Goal: Task Accomplishment & Management: Manage account settings

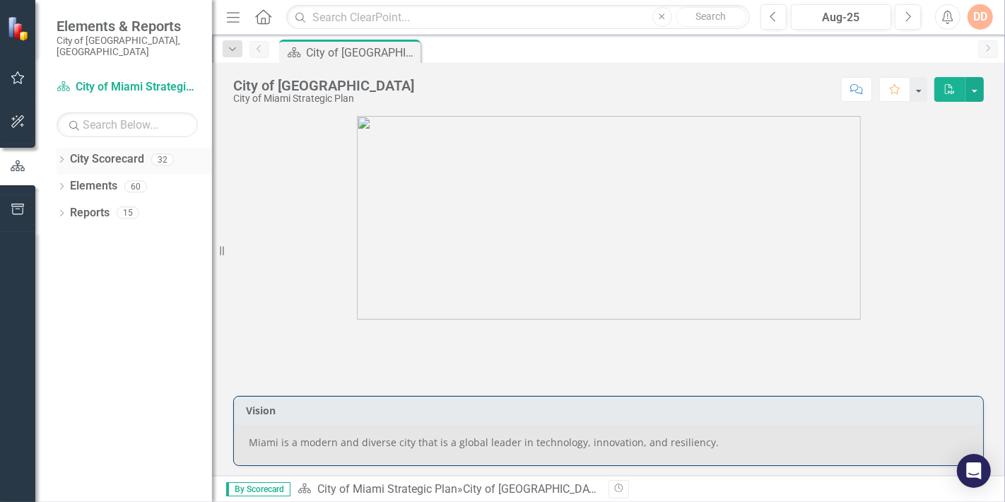
click at [64, 155] on div "Dropdown" at bounding box center [62, 161] width 10 height 12
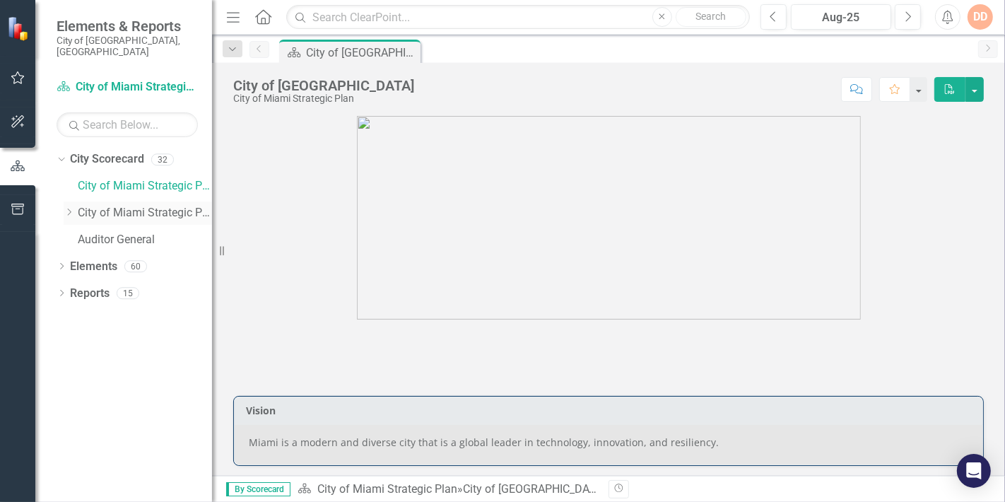
click at [69, 207] on div "Dropdown" at bounding box center [69, 213] width 11 height 12
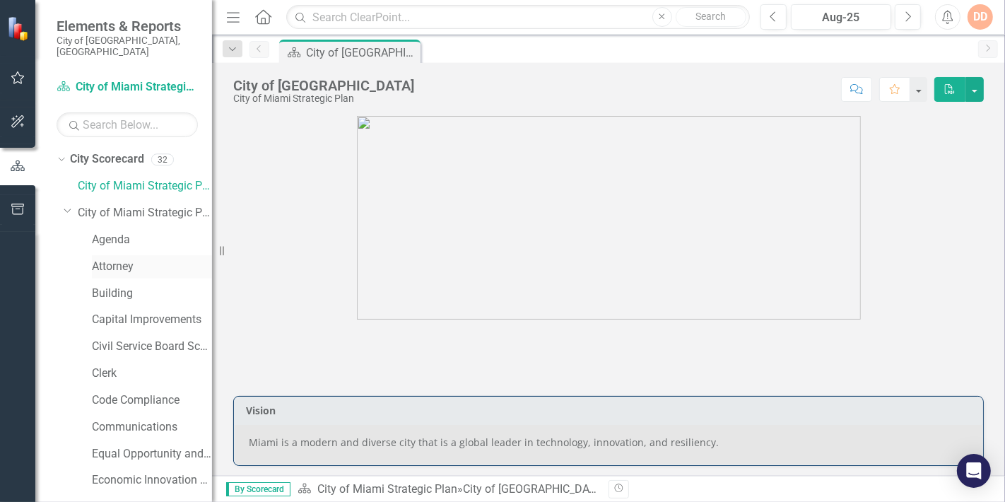
click at [125, 259] on link "Attorney" at bounding box center [152, 267] width 120 height 16
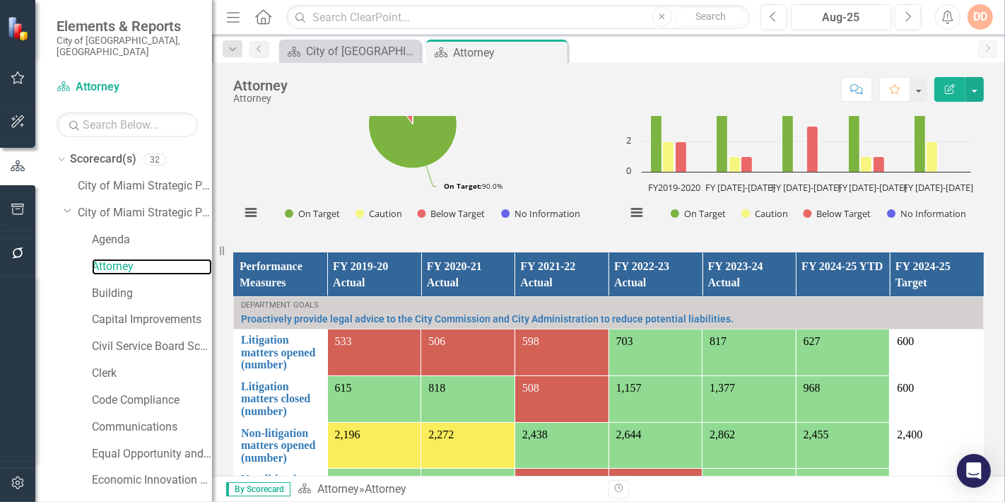
scroll to position [942, 0]
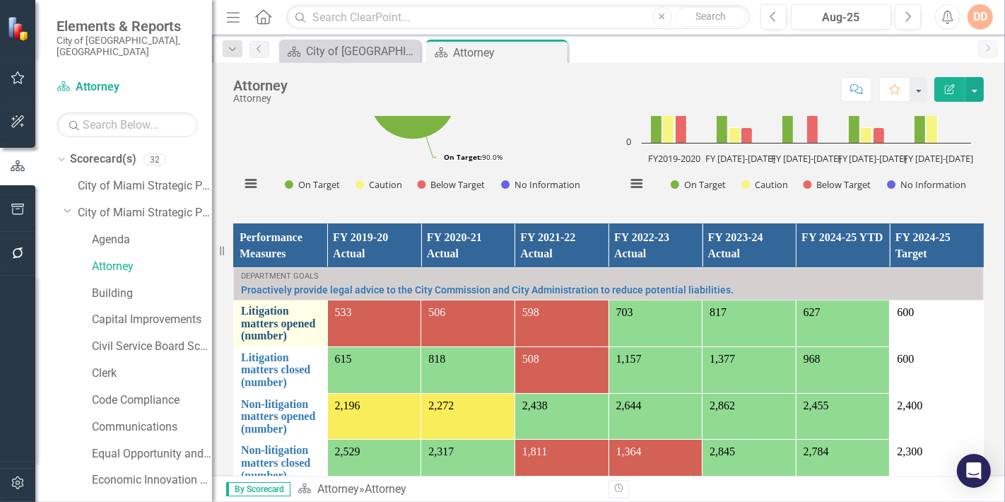
click at [266, 314] on link "Litigation matters opened (number)" at bounding box center [280, 323] width 79 height 37
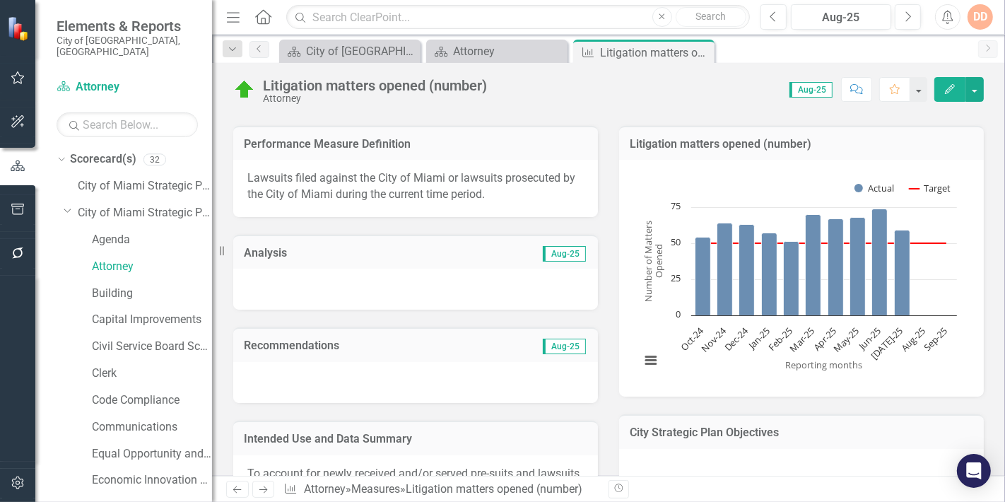
scroll to position [235, 0]
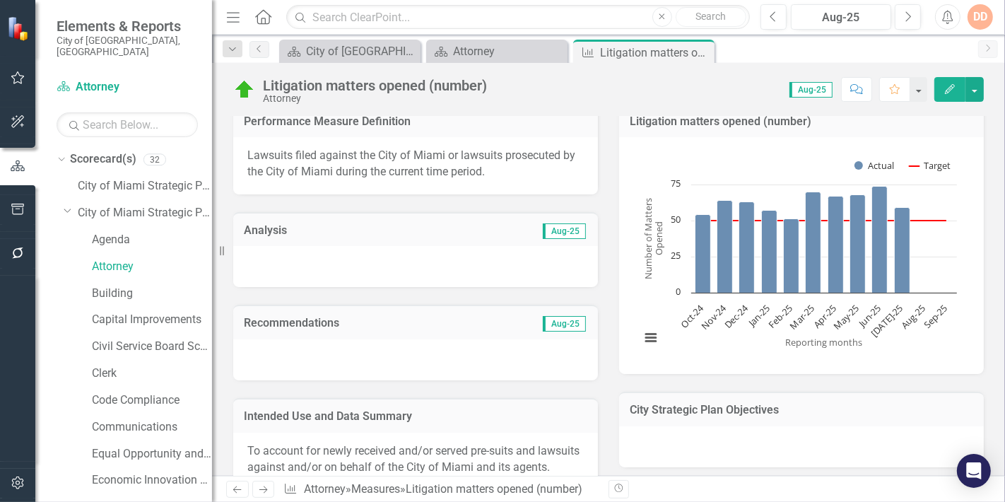
click at [264, 257] on div at bounding box center [415, 266] width 365 height 41
click at [264, 256] on div at bounding box center [415, 266] width 365 height 41
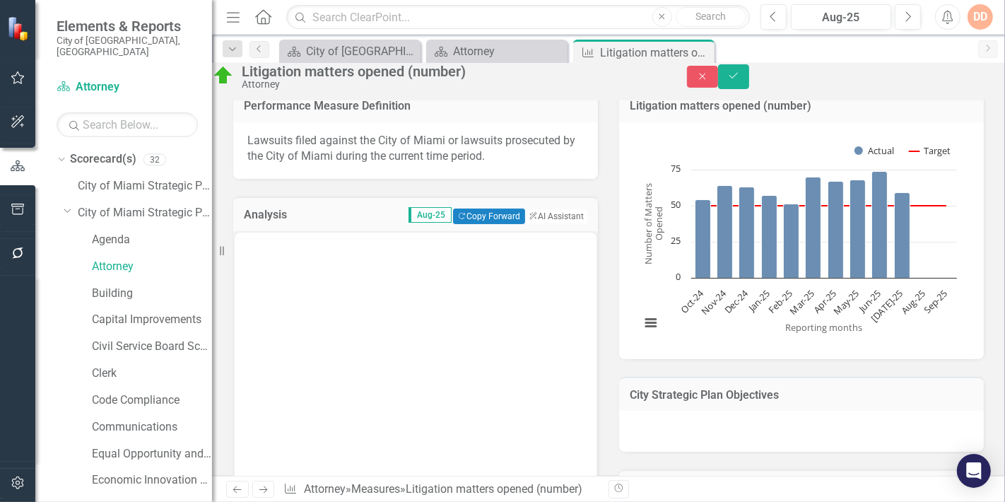
scroll to position [0, 0]
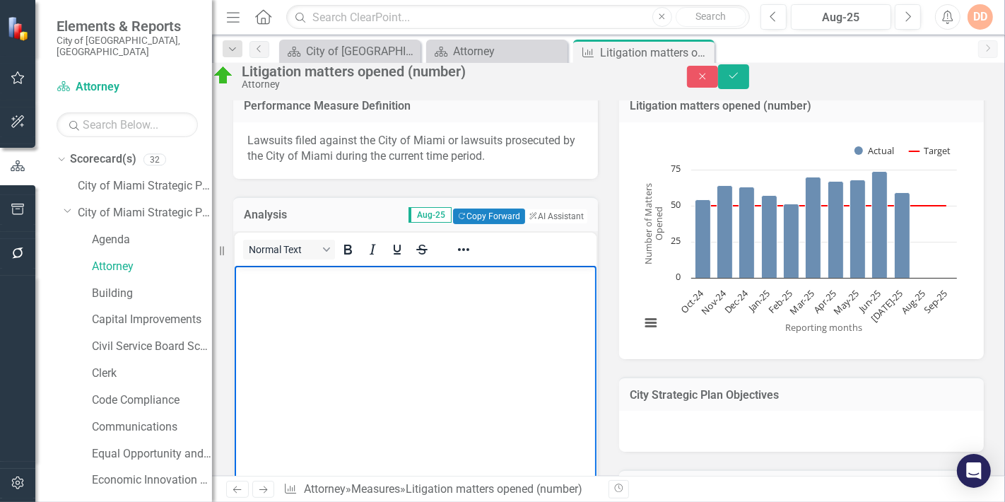
drag, startPoint x: 271, startPoint y: 302, endPoint x: 267, endPoint y: 291, distance: 11.2
click at [271, 299] on body "Rich Text Area. Press ALT-0 for help." at bounding box center [415, 371] width 362 height 212
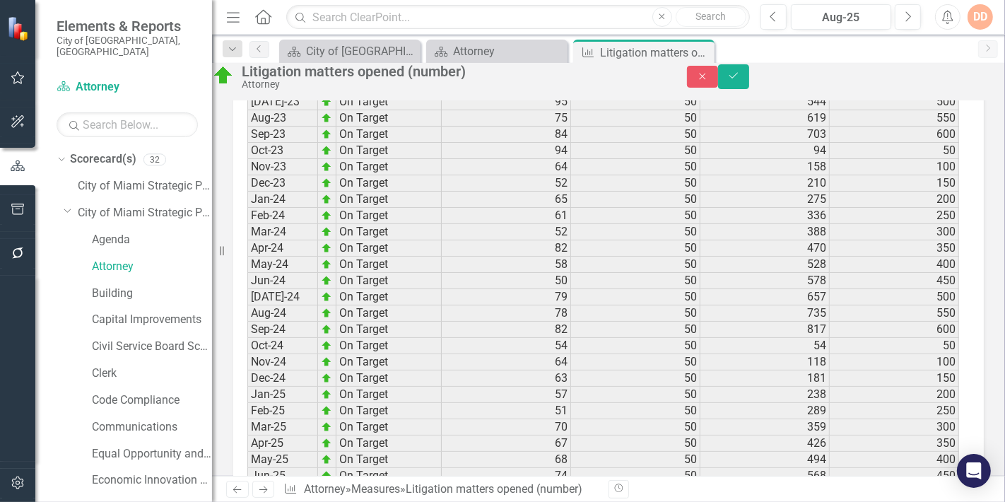
scroll to position [2305, 0]
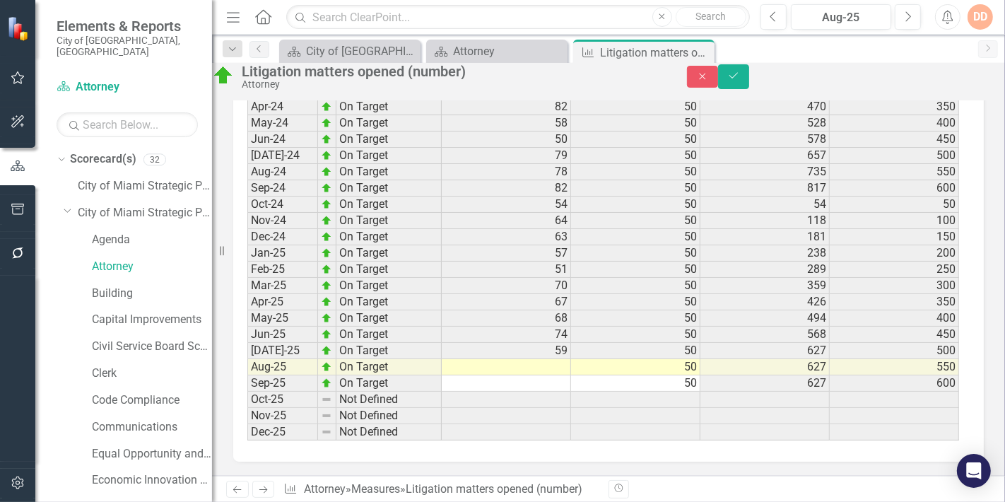
click at [553, 359] on td at bounding box center [506, 367] width 129 height 16
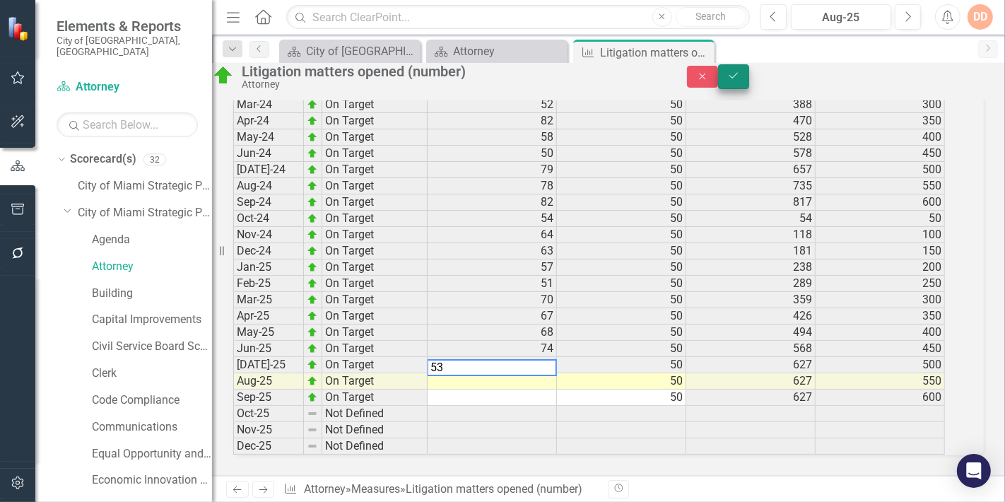
type textarea "53"
click at [740, 79] on icon "Save" at bounding box center [733, 76] width 13 height 10
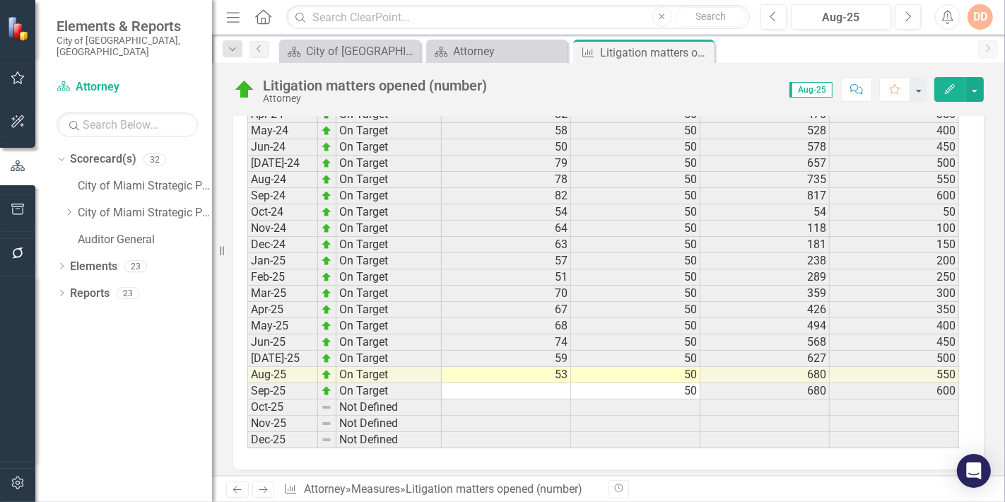
scroll to position [2300, 0]
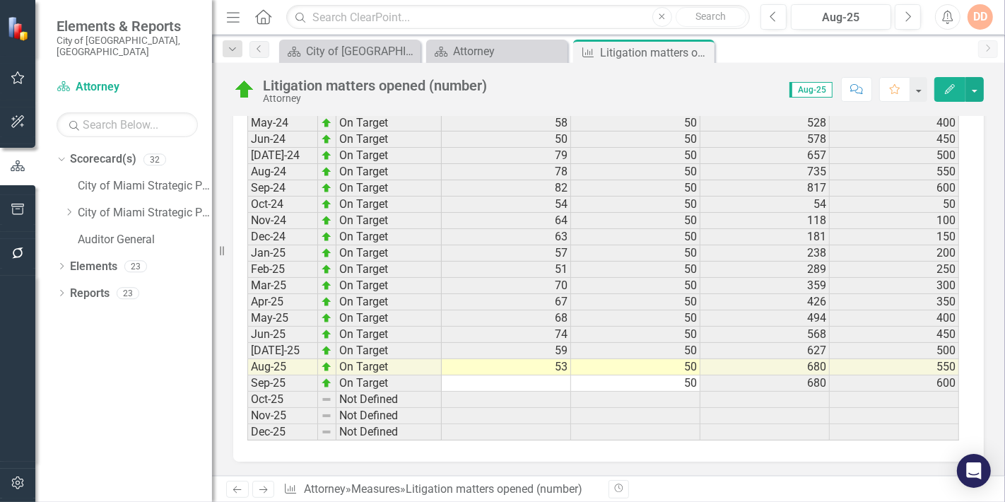
click at [262, 489] on icon "Next" at bounding box center [263, 489] width 12 height 9
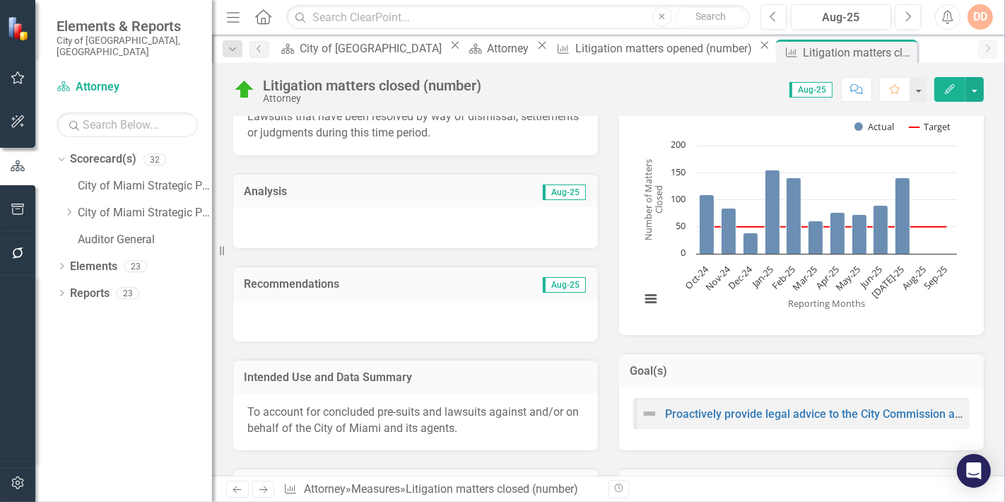
scroll to position [314, 0]
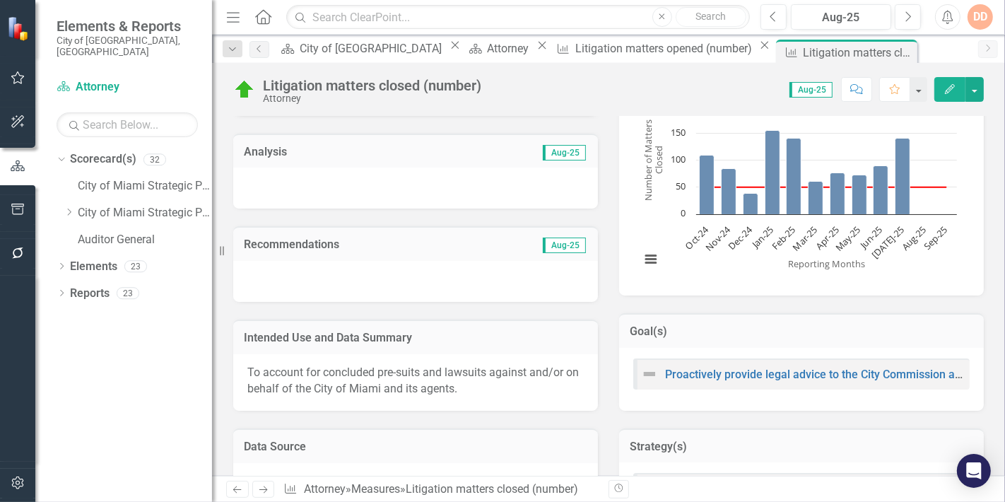
click at [314, 177] on div at bounding box center [415, 187] width 365 height 41
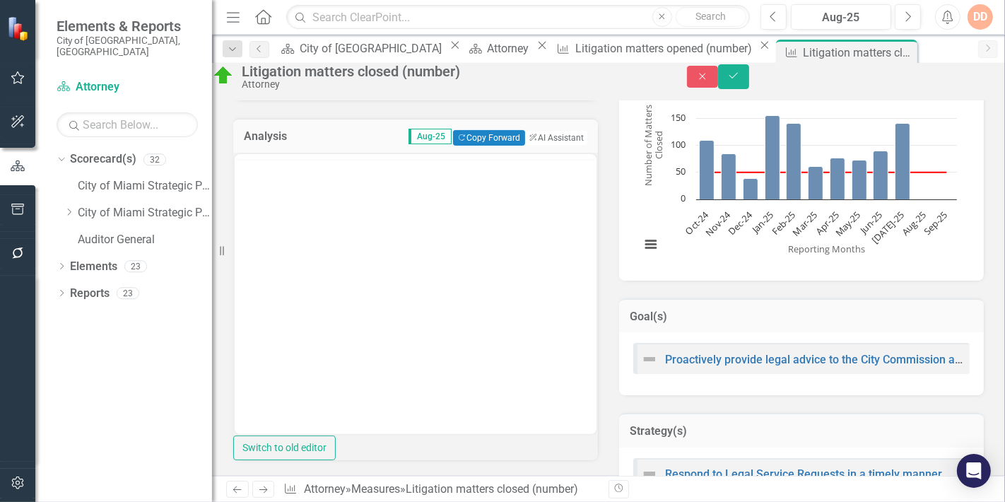
scroll to position [0, 0]
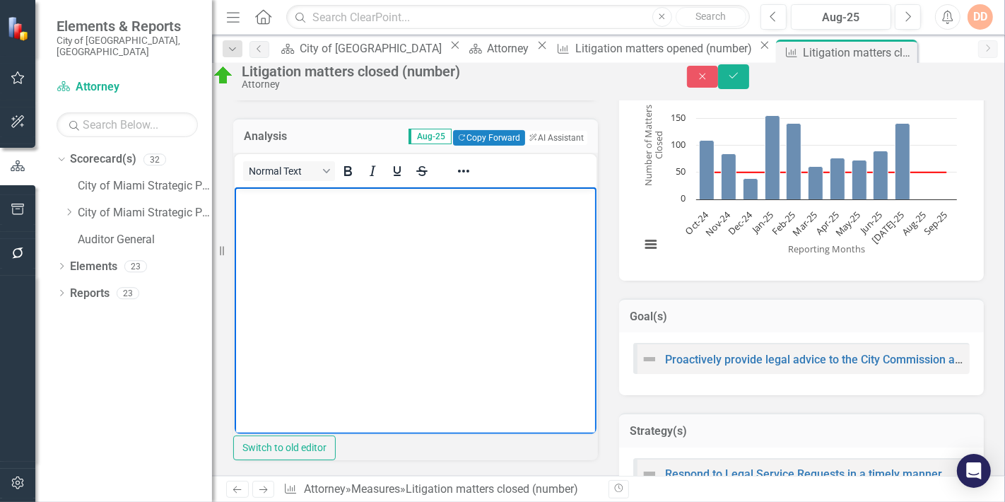
click at [259, 207] on body "Rich Text Area. Press ALT-0 for help." at bounding box center [415, 293] width 362 height 212
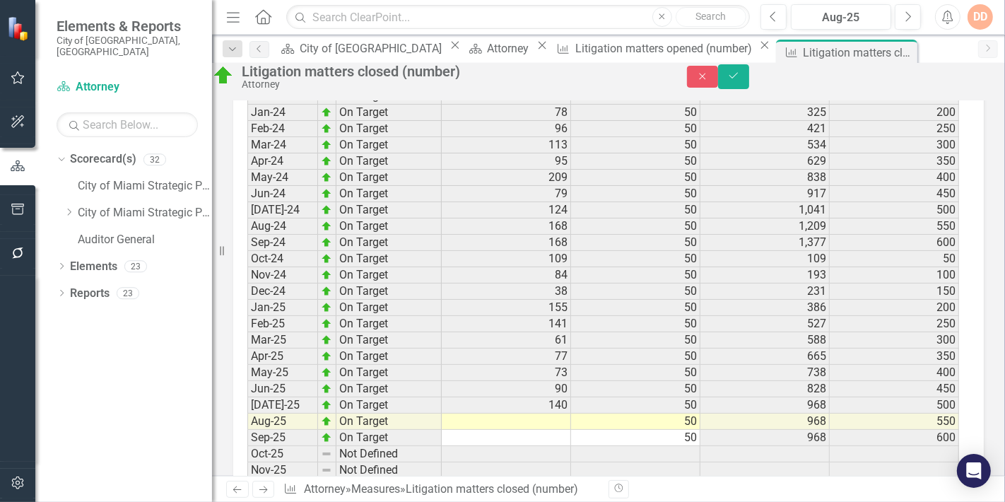
scroll to position [2198, 0]
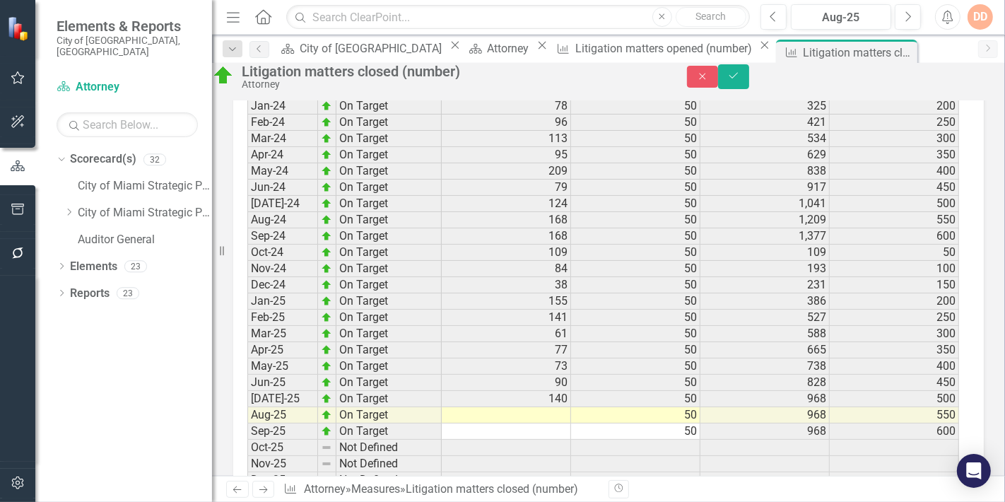
click at [551, 423] on td at bounding box center [506, 415] width 129 height 16
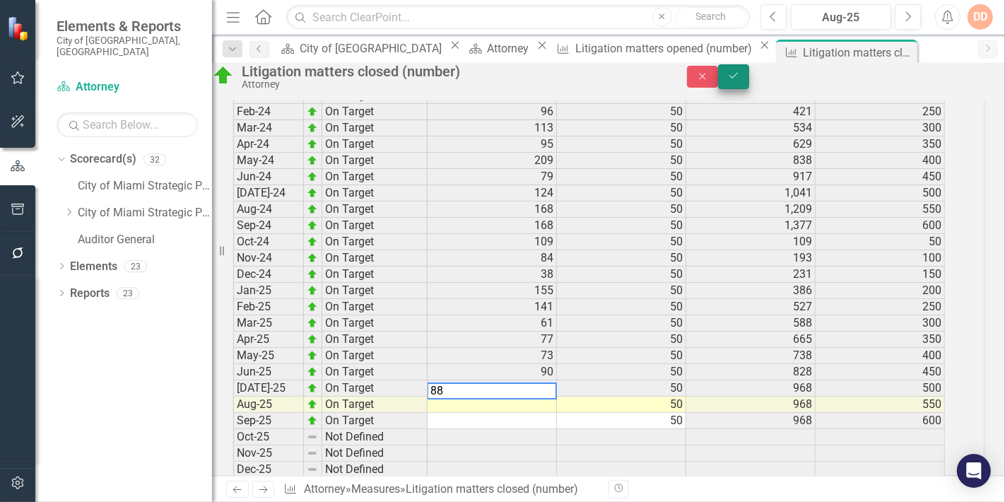
type textarea "88"
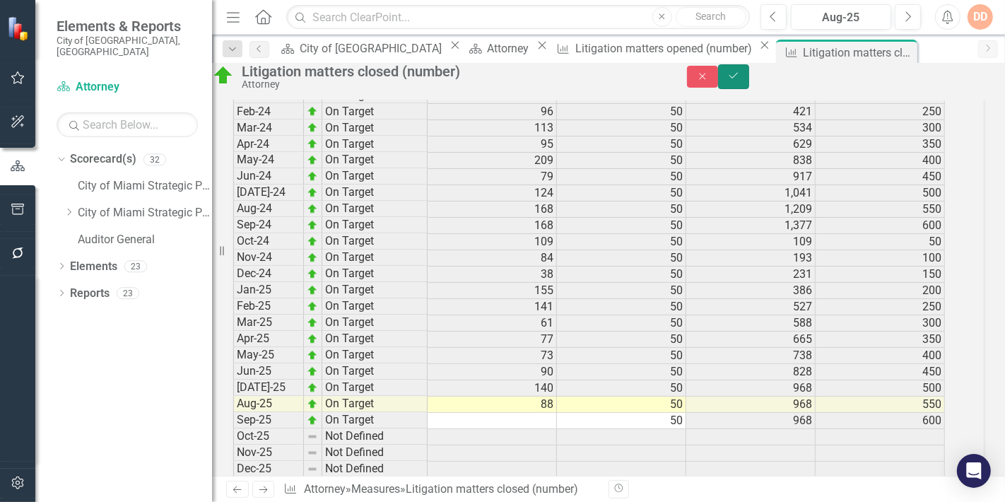
click at [749, 81] on button "Save" at bounding box center [733, 76] width 31 height 25
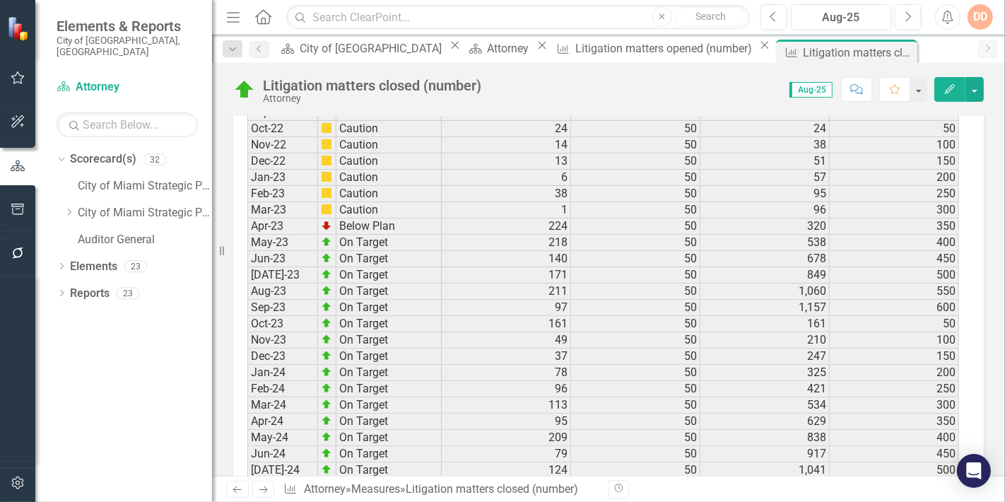
scroll to position [2350, 0]
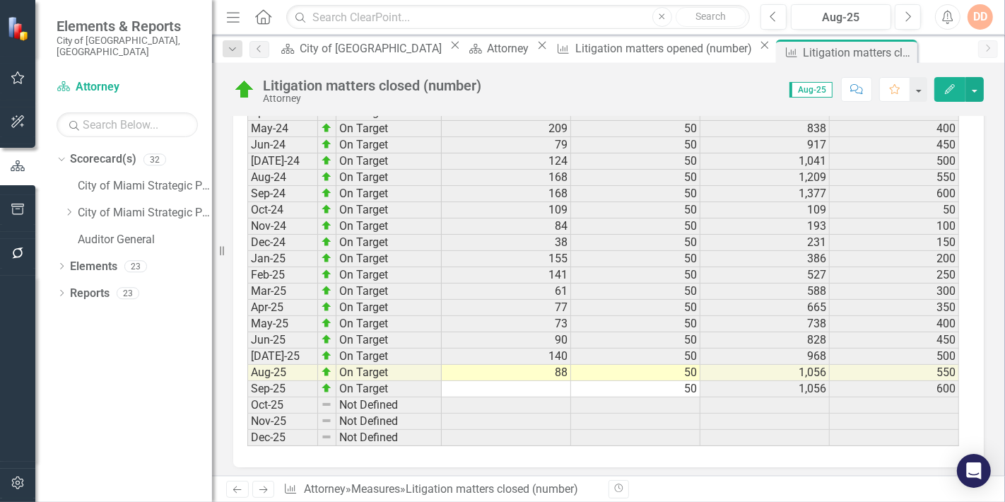
click at [261, 490] on icon at bounding box center [263, 489] width 8 height 7
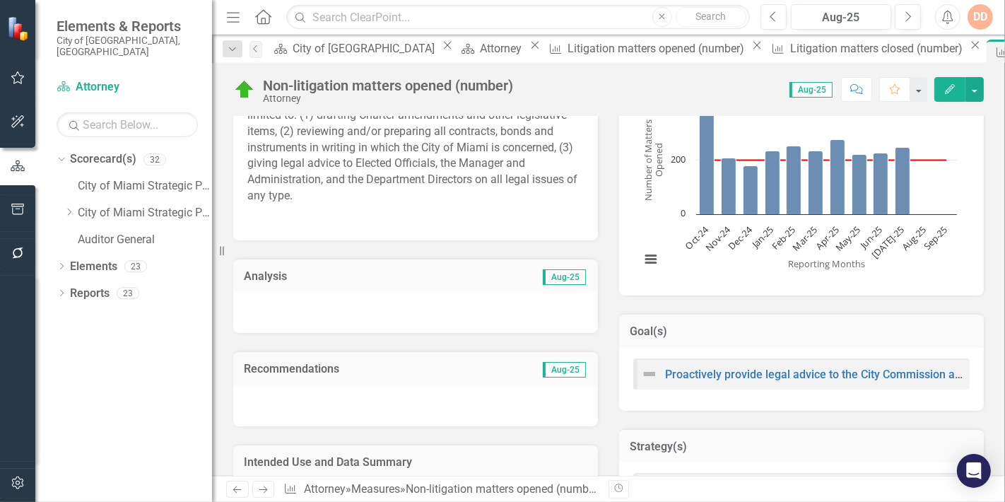
scroll to position [392, 0]
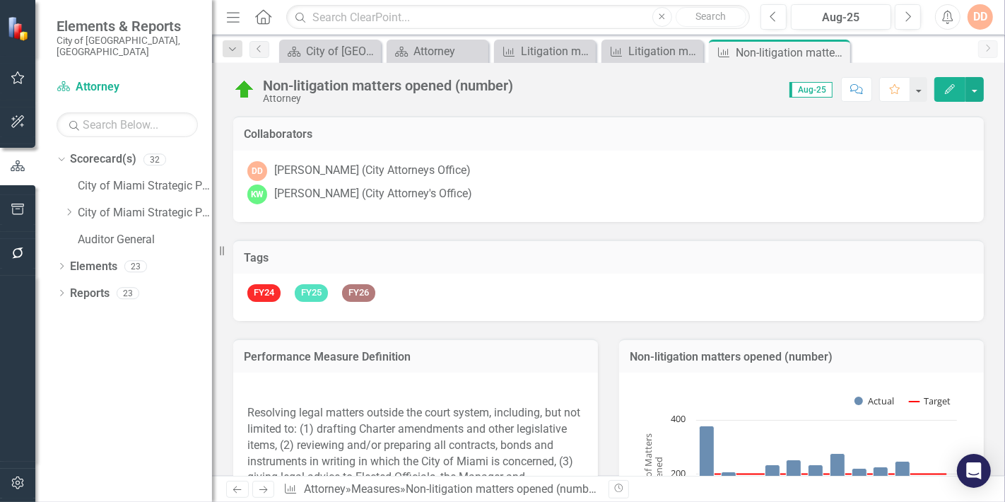
scroll to position [392, 0]
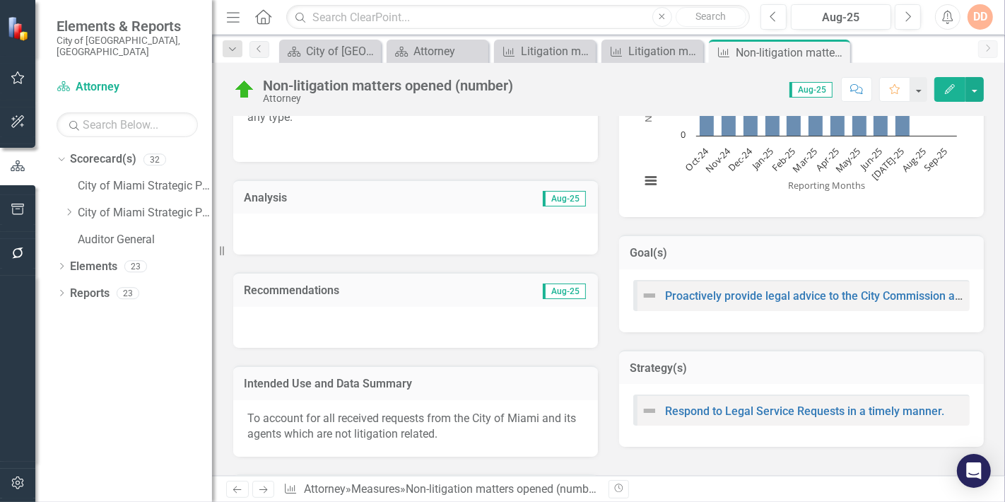
click at [350, 225] on div at bounding box center [415, 233] width 365 height 41
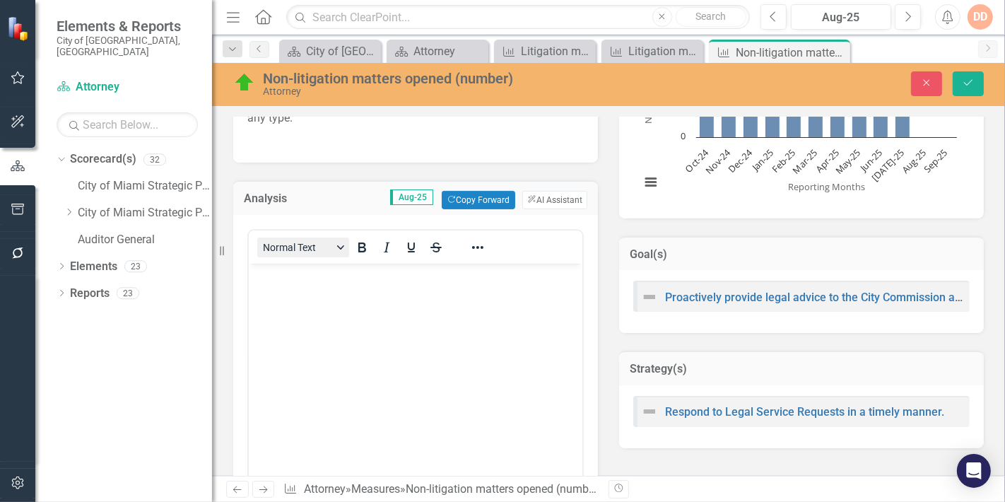
scroll to position [0, 0]
click at [317, 295] on body "Rich Text Area. Press ALT-0 for help." at bounding box center [415, 370] width 334 height 212
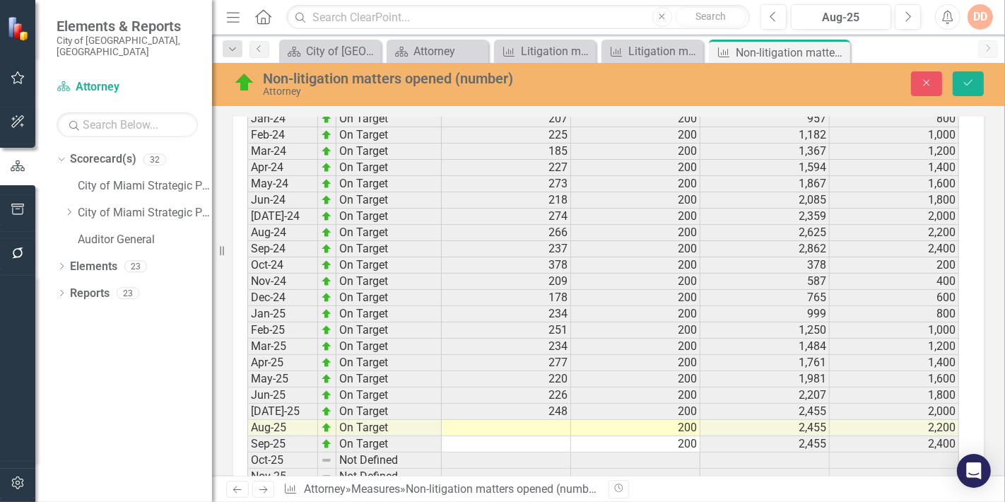
scroll to position [2413, 0]
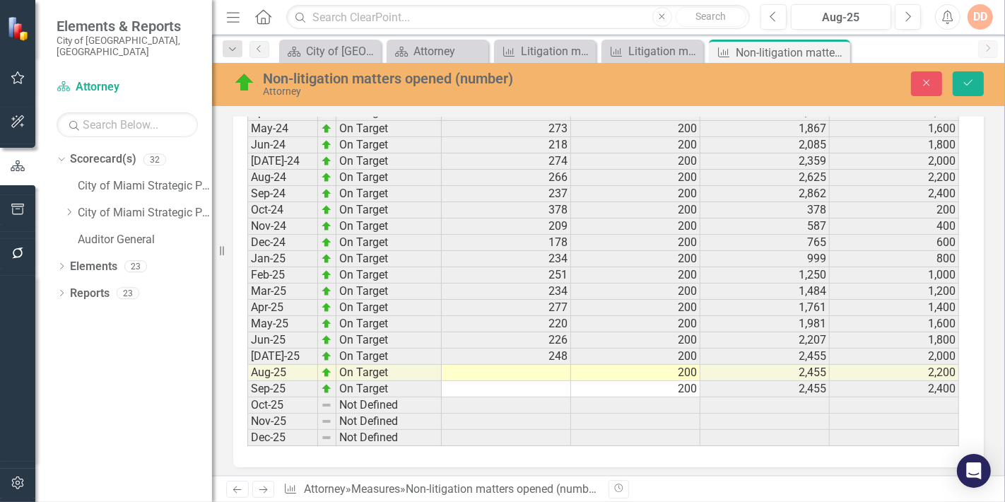
click at [560, 365] on td at bounding box center [506, 373] width 129 height 16
type textarea "251"
click at [971, 76] on button "Save" at bounding box center [968, 83] width 31 height 25
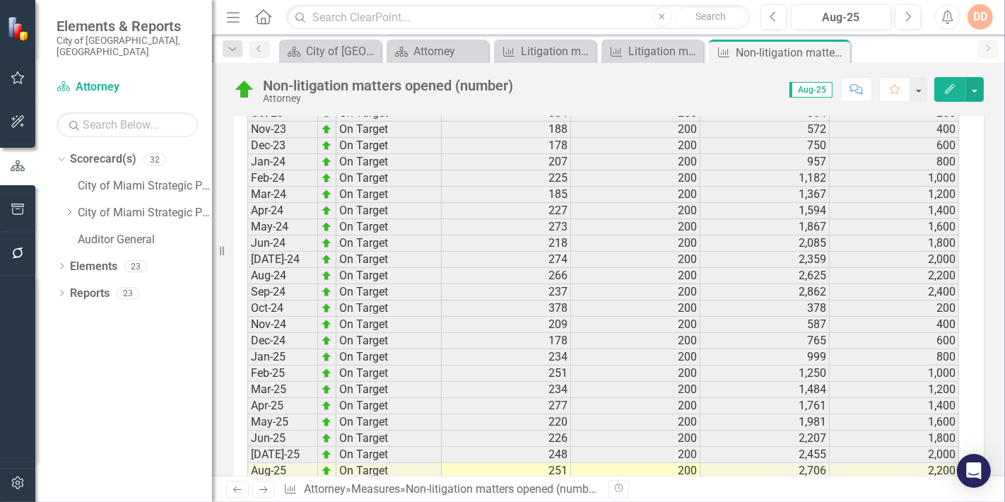
scroll to position [2299, 0]
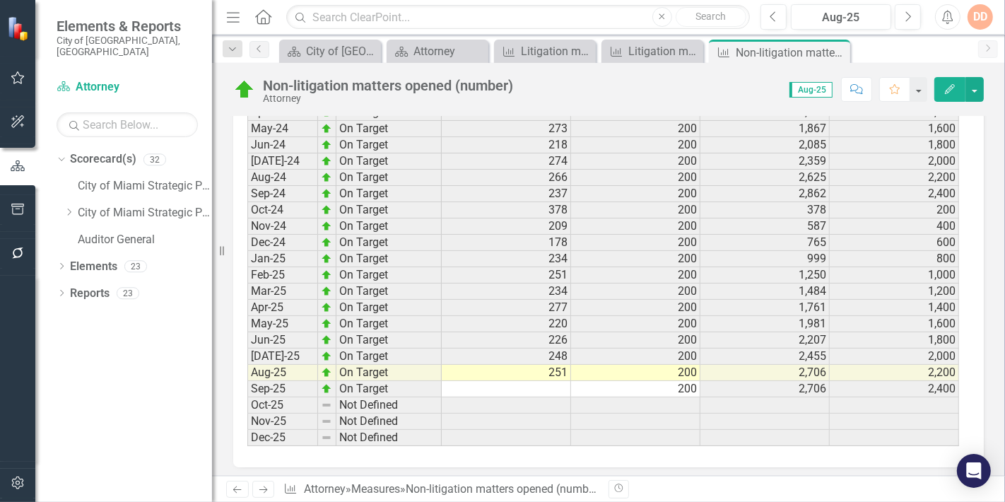
click at [259, 490] on icon at bounding box center [263, 489] width 8 height 7
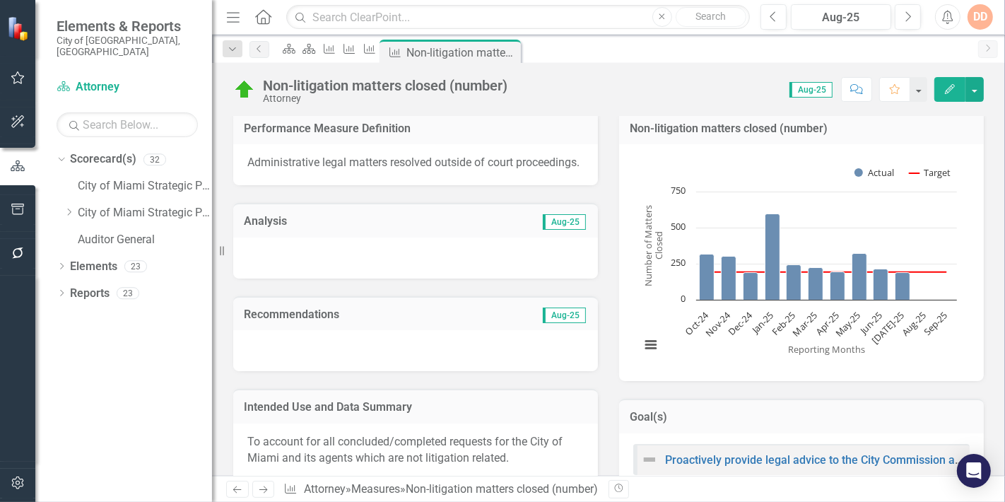
scroll to position [235, 0]
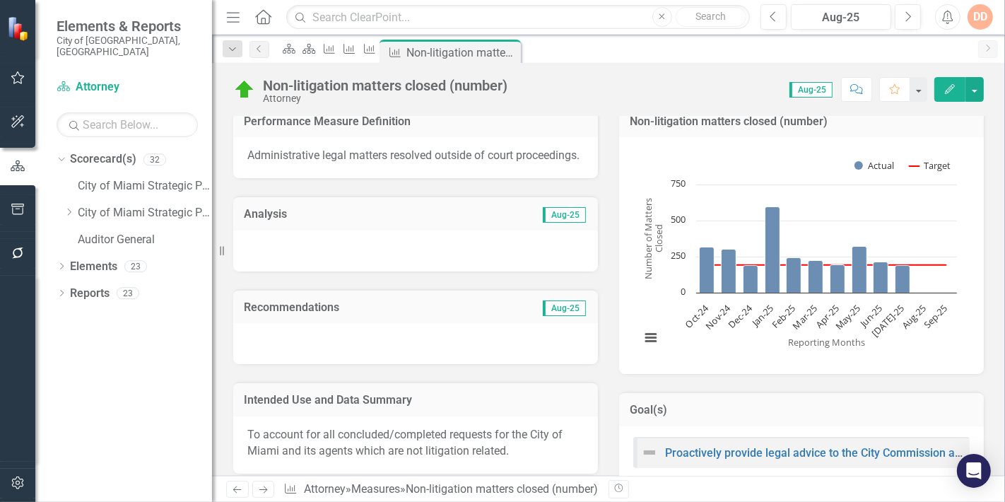
click at [275, 253] on div at bounding box center [415, 250] width 365 height 41
click at [275, 252] on div at bounding box center [415, 250] width 365 height 41
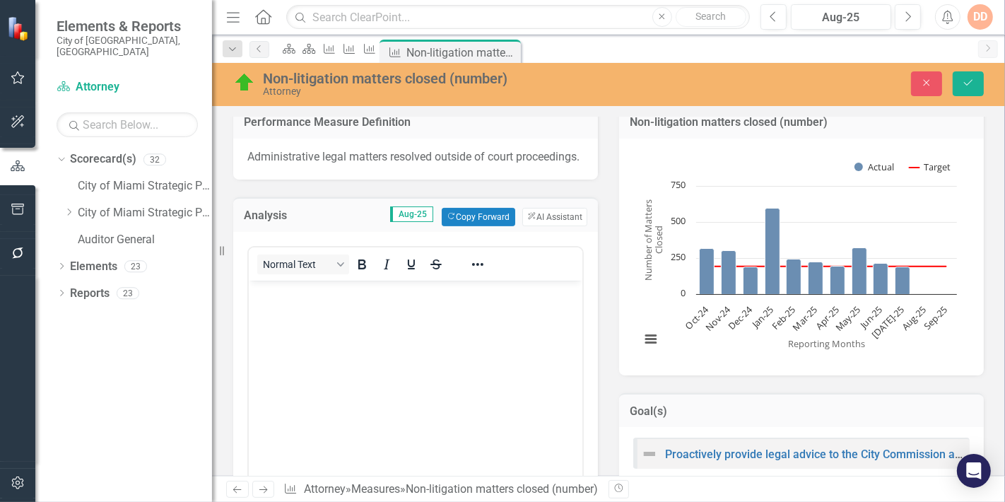
scroll to position [0, 0]
click at [303, 295] on p "Rich Text Area. Press ALT-0 for help." at bounding box center [415, 291] width 326 height 17
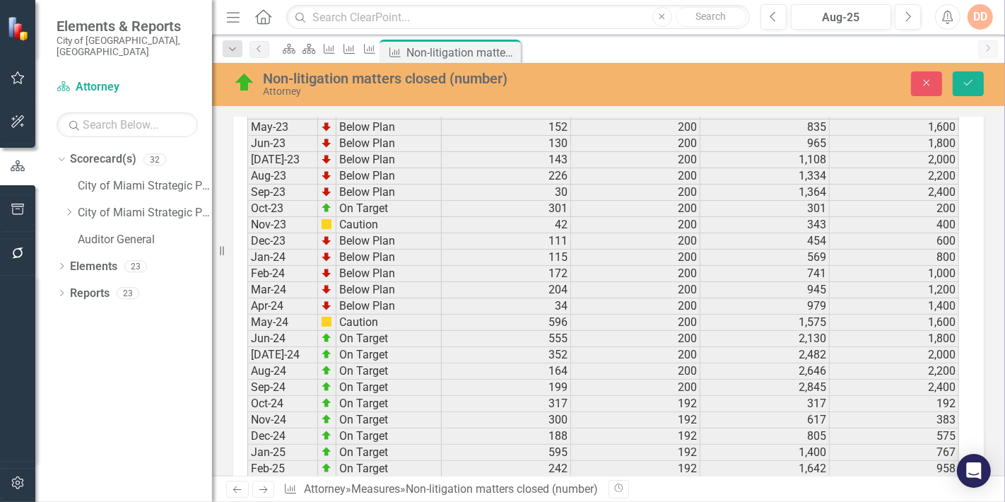
scroll to position [2289, 0]
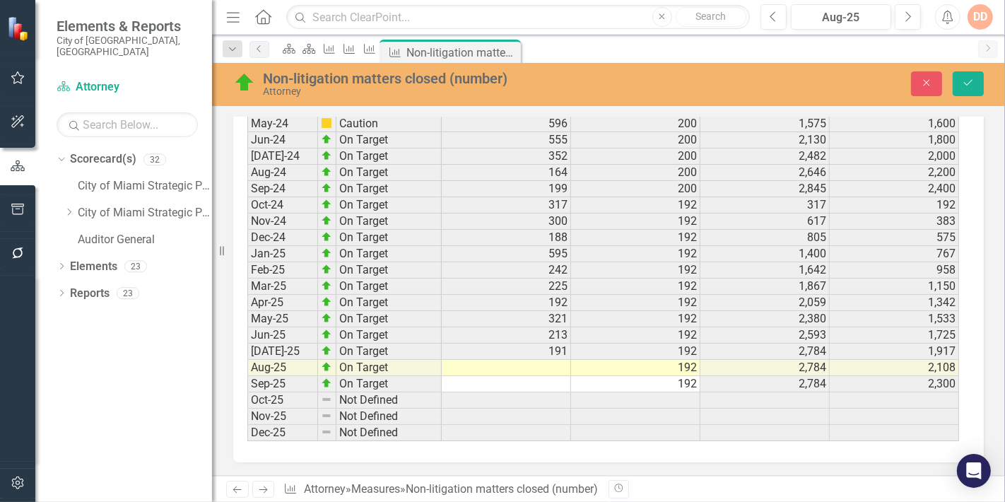
click at [536, 360] on td at bounding box center [506, 368] width 129 height 16
type textarea "216"
click at [962, 82] on icon "Save" at bounding box center [968, 83] width 13 height 10
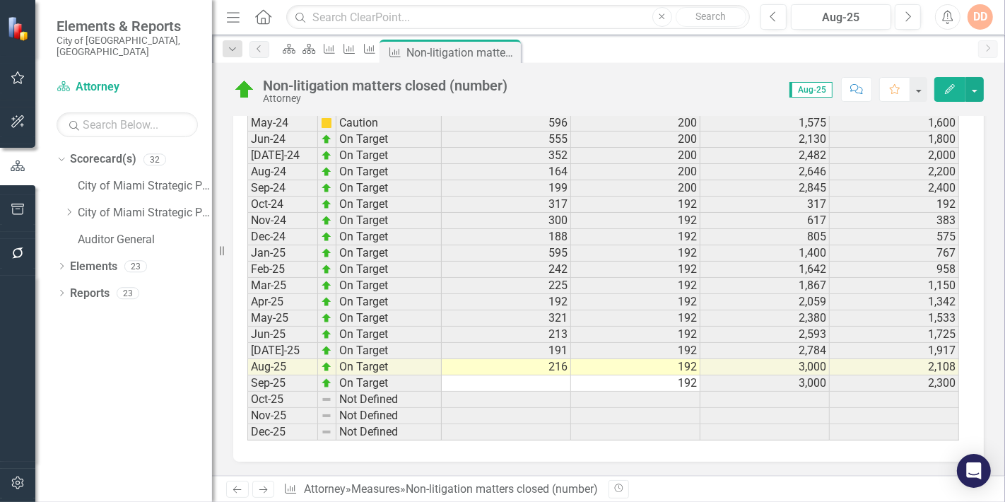
scroll to position [2175, 0]
click at [258, 490] on icon "Next" at bounding box center [263, 489] width 12 height 9
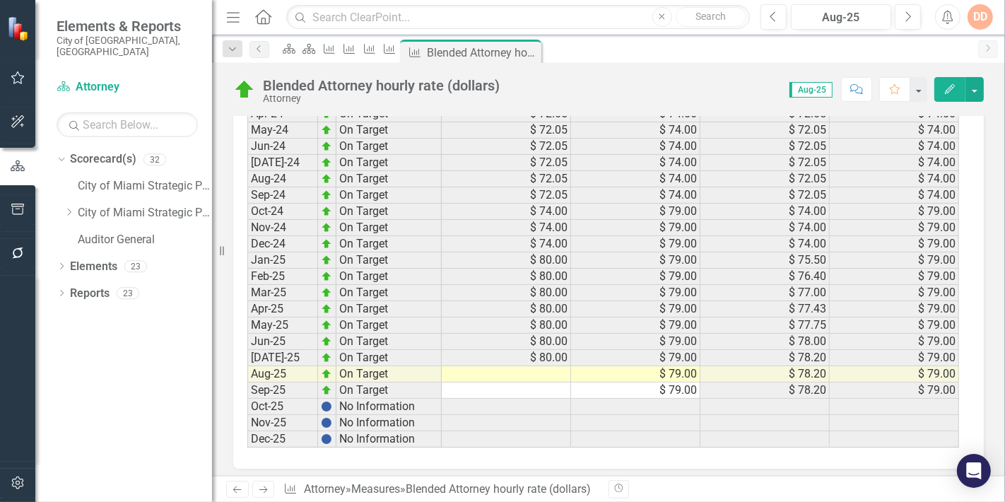
scroll to position [1980, 0]
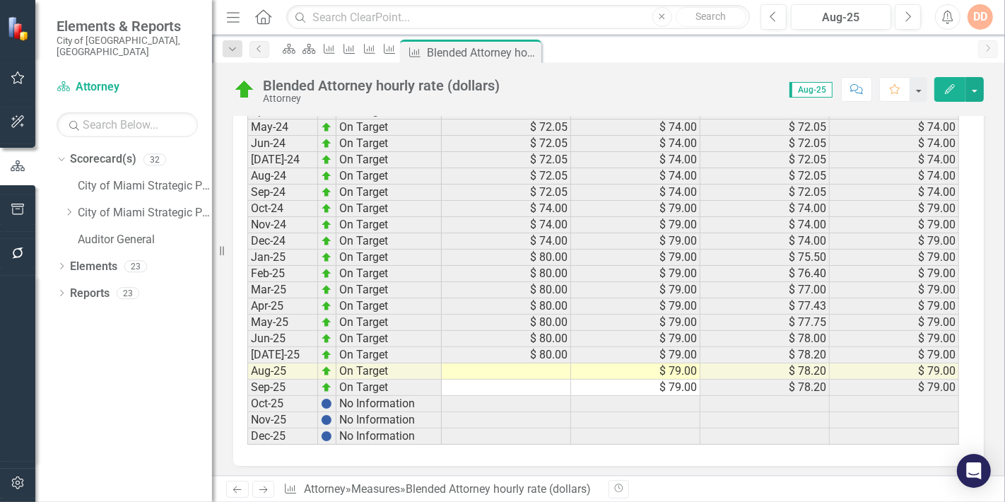
click at [545, 363] on td at bounding box center [506, 371] width 129 height 16
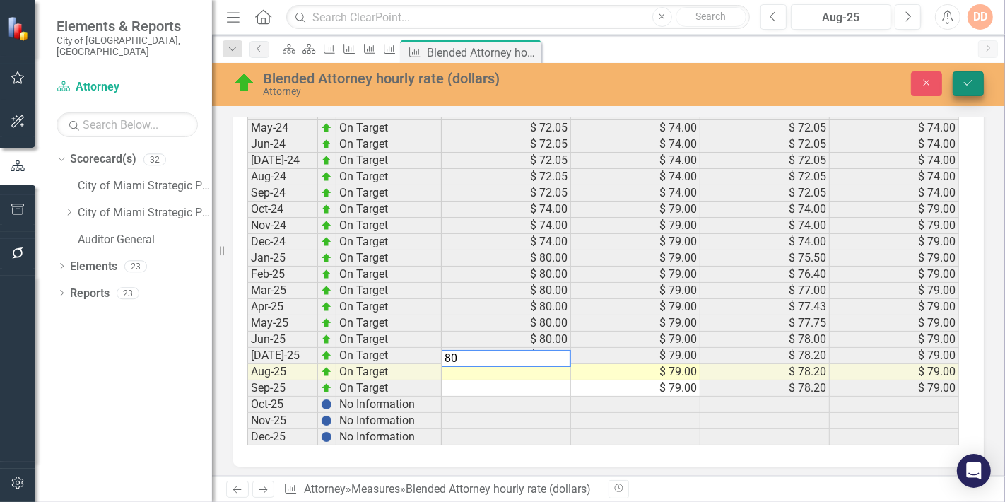
type textarea "80"
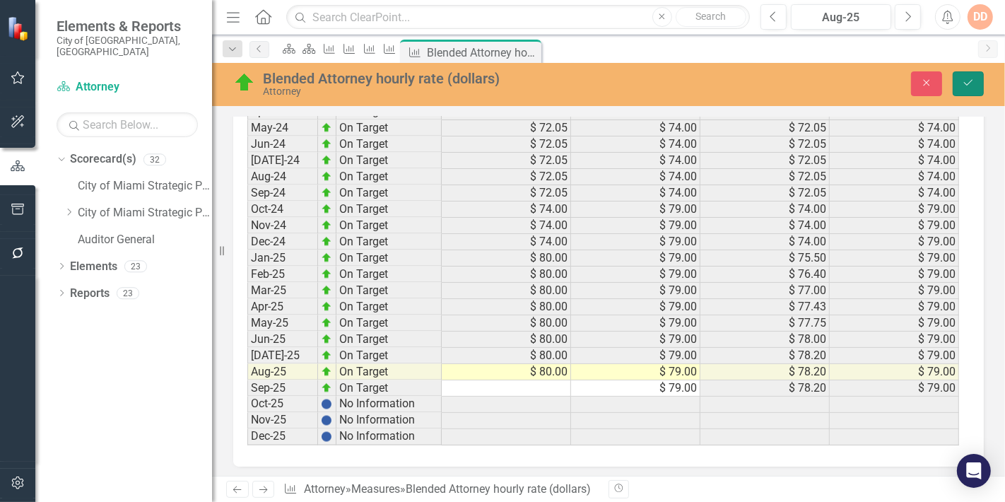
click at [969, 86] on icon "Save" at bounding box center [968, 83] width 13 height 10
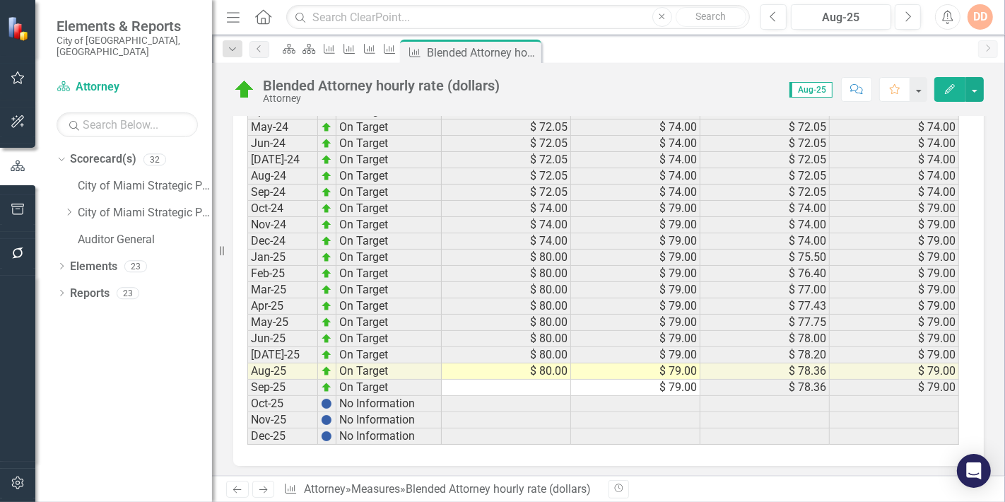
click at [260, 491] on icon "Next" at bounding box center [263, 489] width 12 height 9
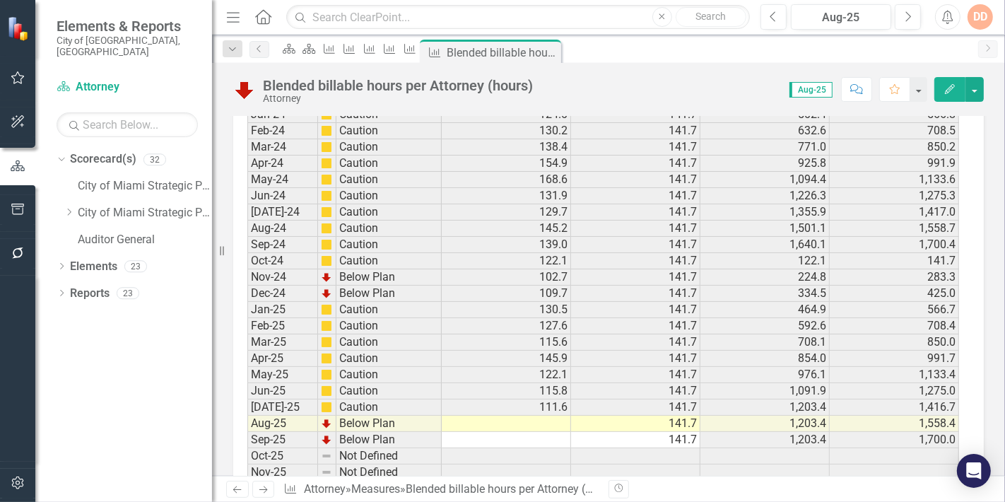
scroll to position [2028, 0]
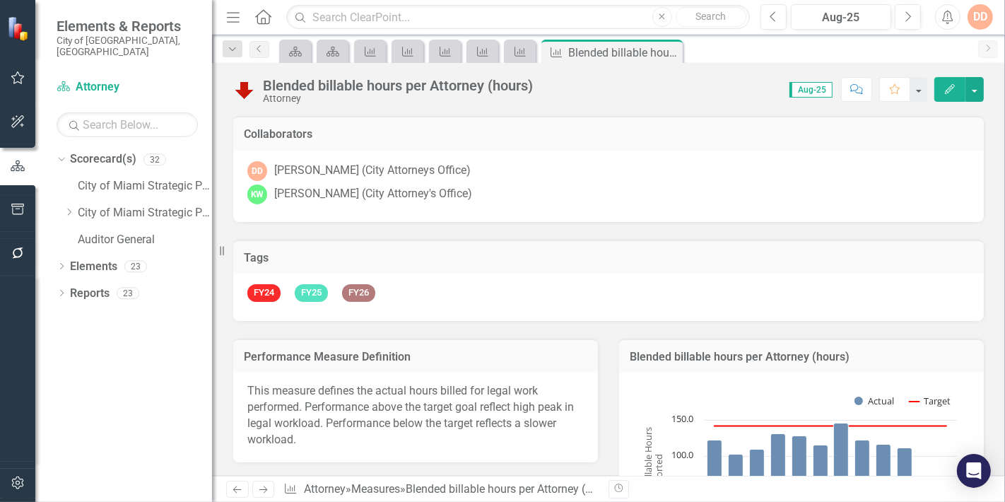
scroll to position [2028, 0]
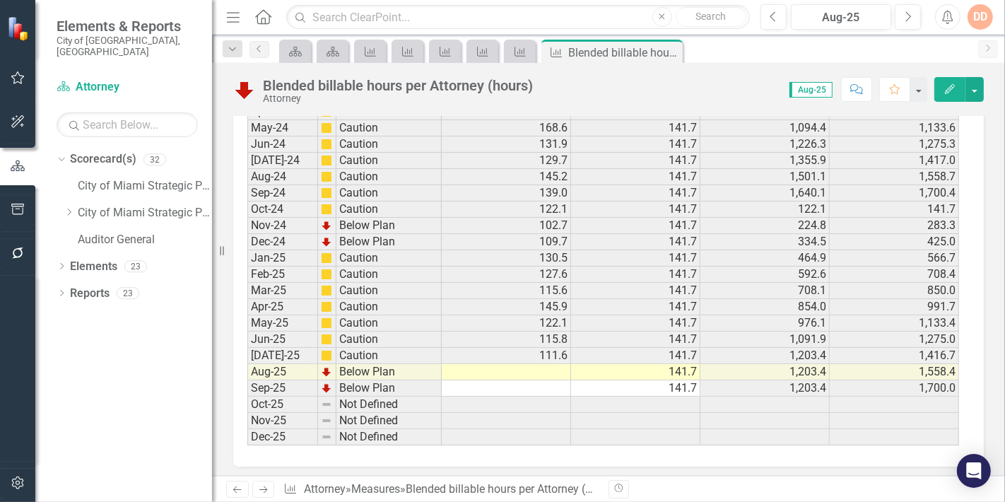
click at [555, 364] on td at bounding box center [506, 372] width 129 height 16
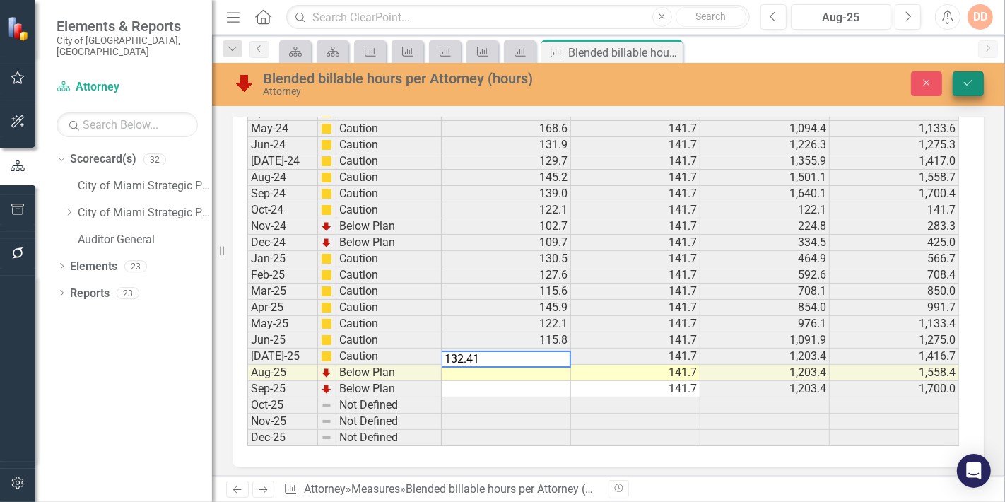
type textarea "132.41"
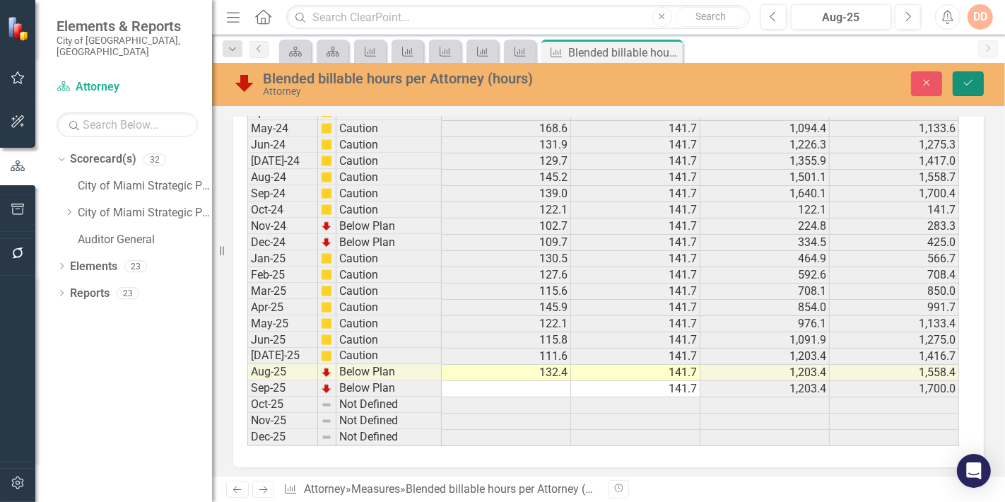
click at [967, 85] on icon "Save" at bounding box center [968, 83] width 13 height 10
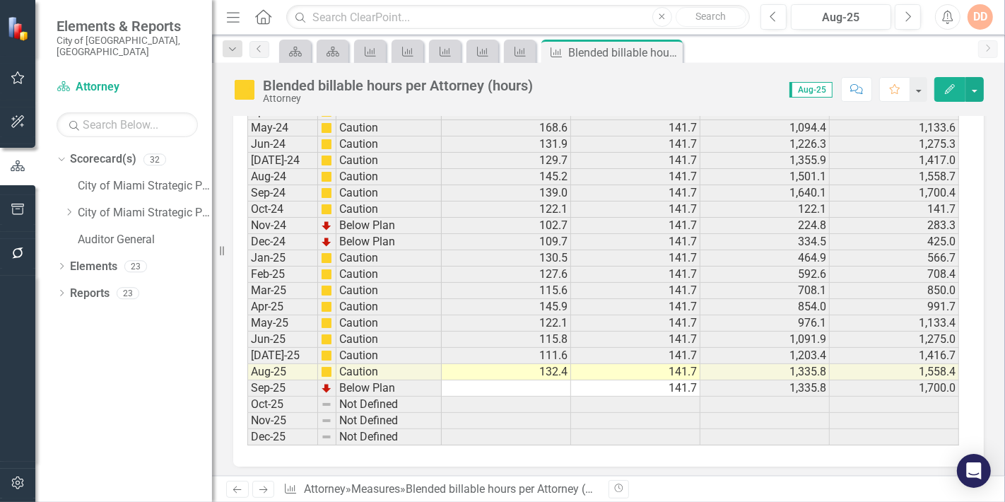
click at [263, 490] on icon at bounding box center [263, 489] width 8 height 7
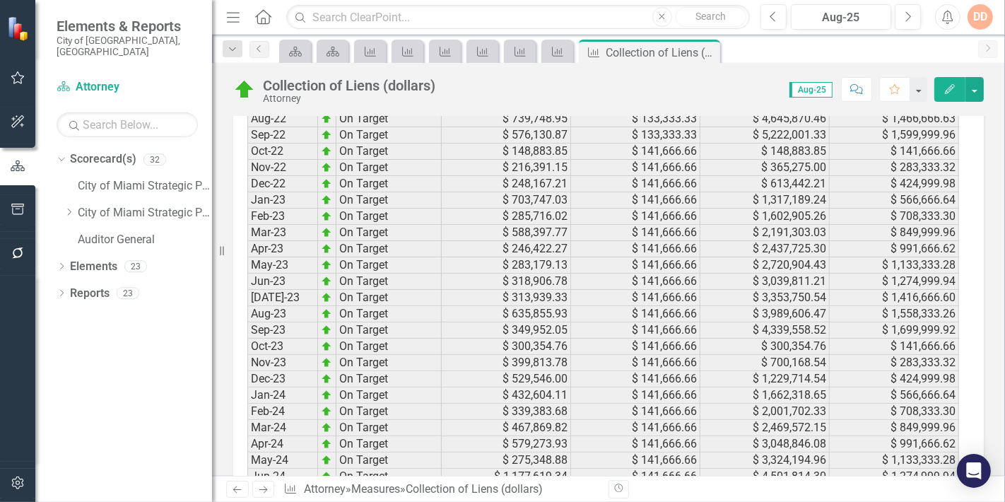
scroll to position [2002, 0]
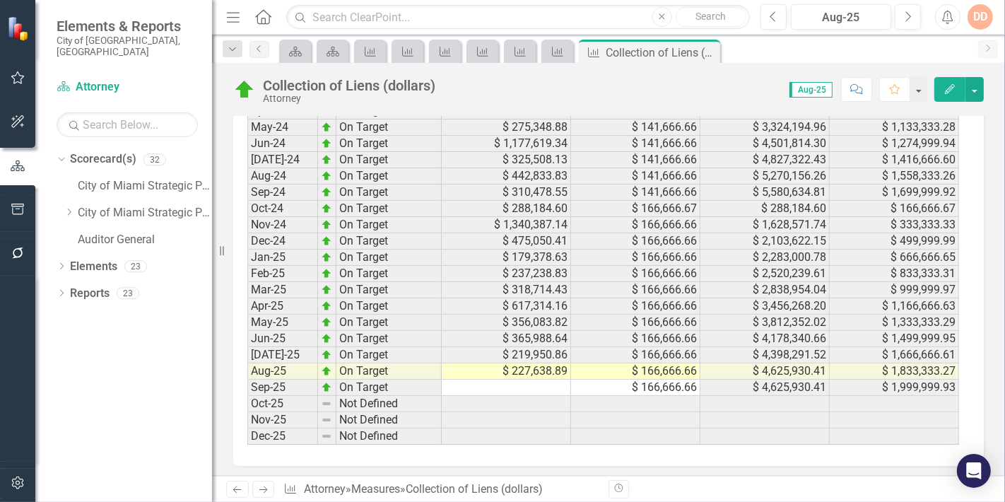
click at [261, 485] on icon "Next" at bounding box center [263, 489] width 12 height 9
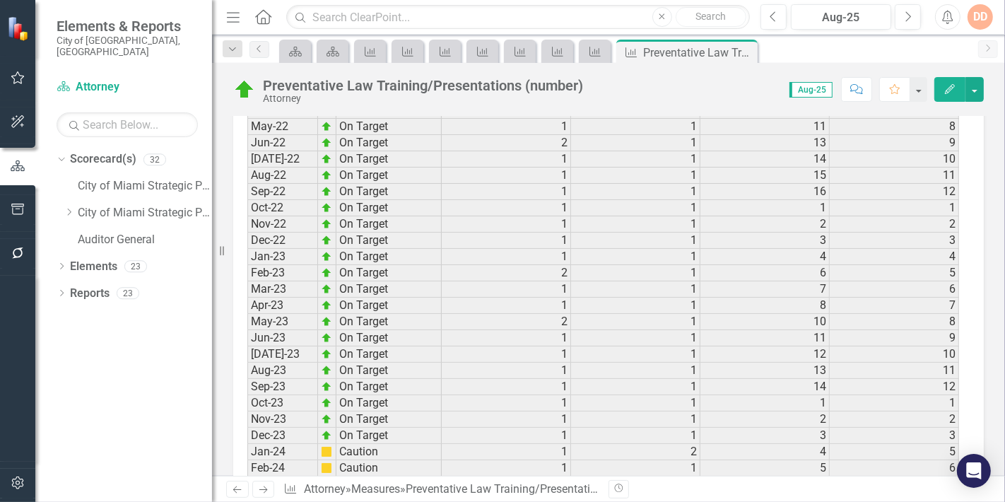
scroll to position [2116, 0]
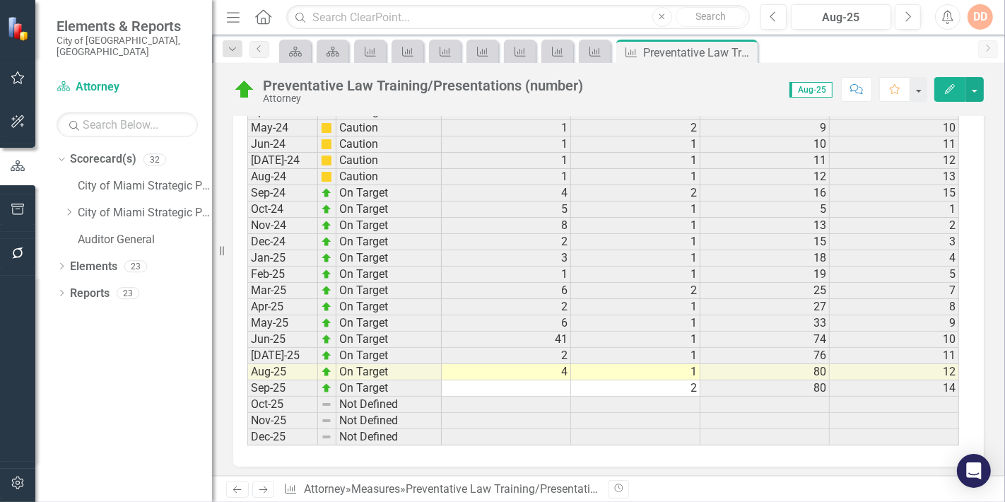
click at [262, 493] on icon "Next" at bounding box center [263, 489] width 12 height 9
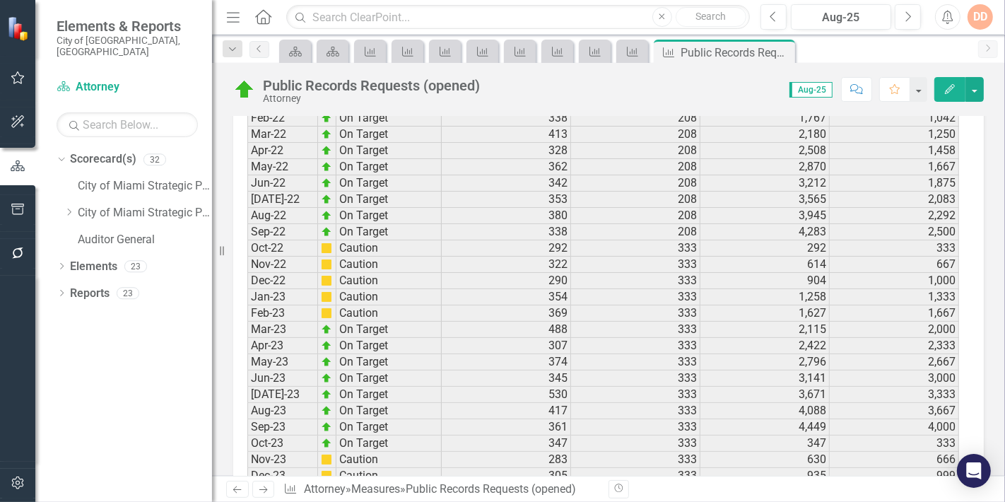
scroll to position [2077, 0]
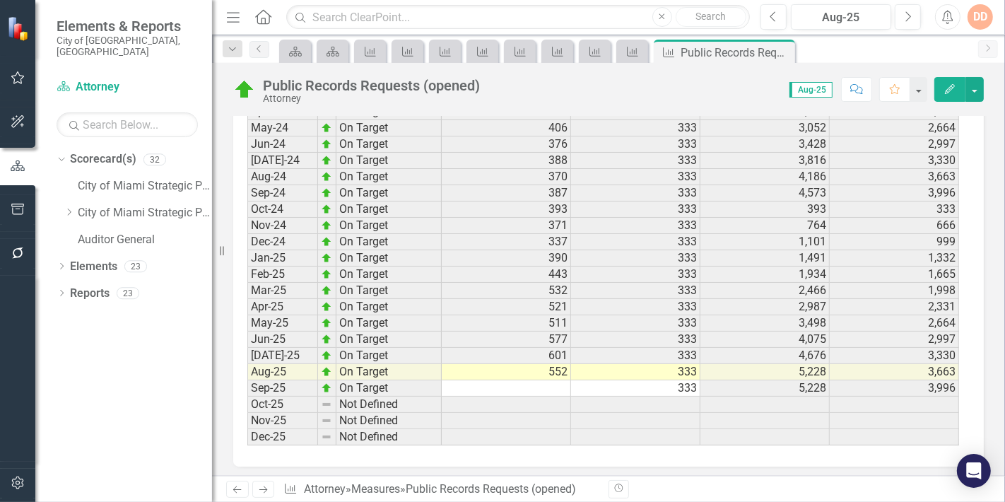
click at [259, 488] on icon "Next" at bounding box center [263, 489] width 12 height 9
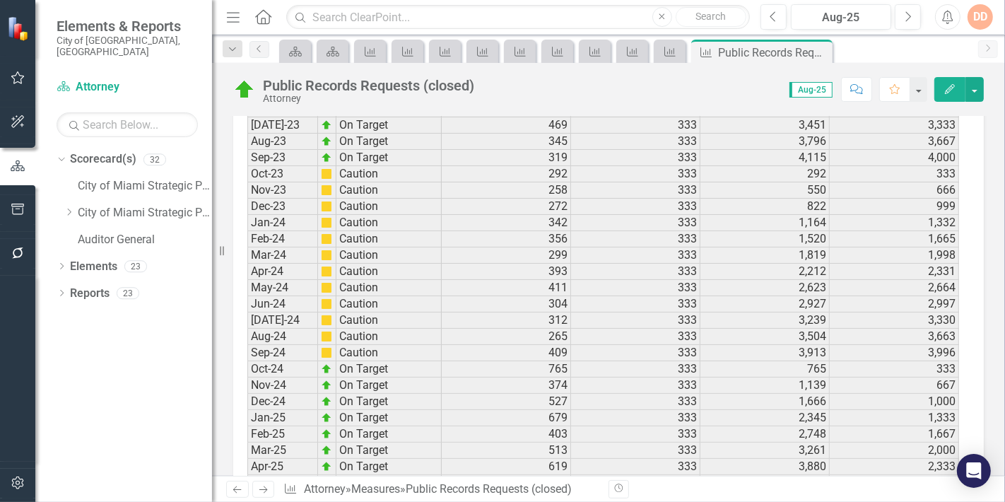
scroll to position [2039, 0]
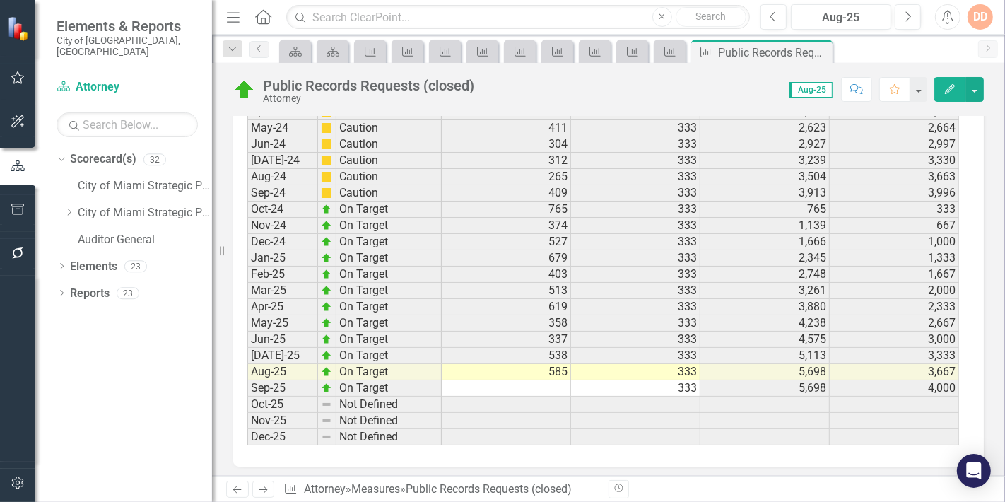
click at [265, 486] on icon "Next" at bounding box center [263, 489] width 12 height 9
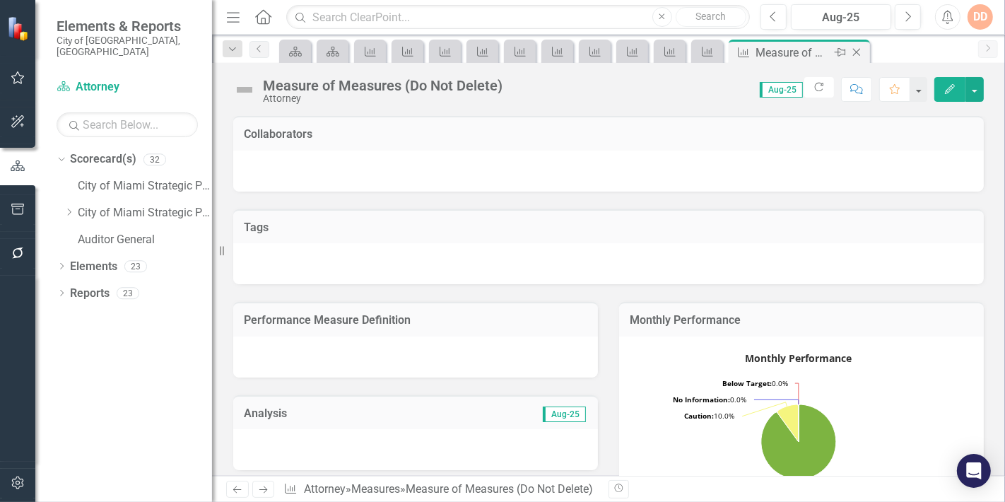
click at [853, 50] on icon "Close" at bounding box center [856, 52] width 14 height 11
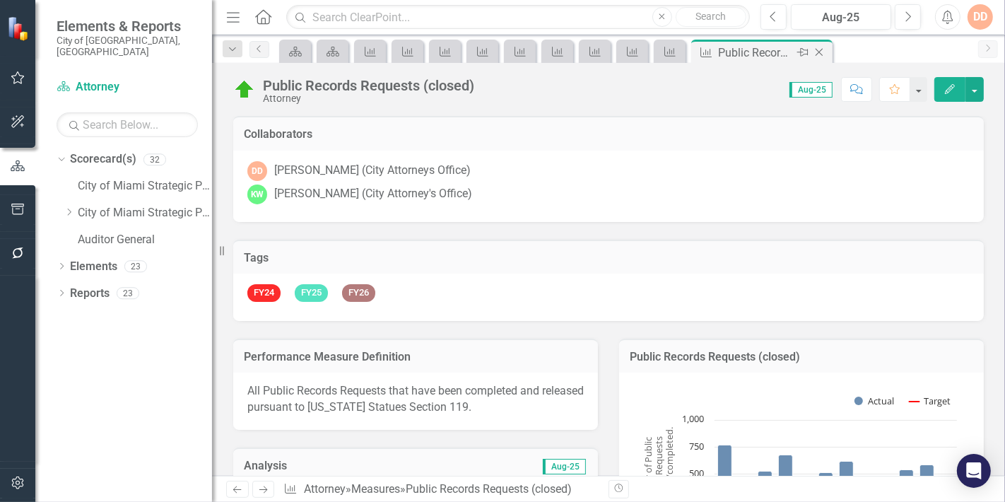
click at [813, 53] on icon "Close" at bounding box center [819, 52] width 14 height 11
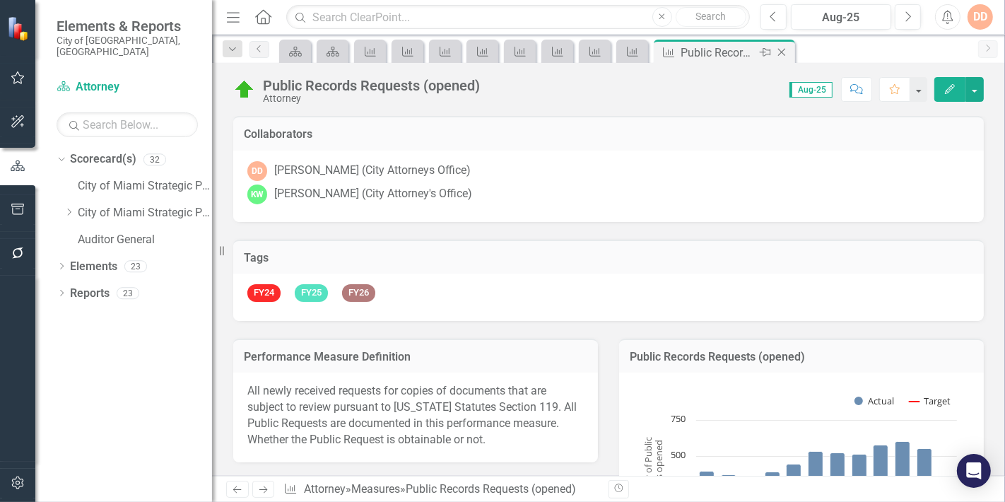
click at [783, 52] on icon "Close" at bounding box center [781, 52] width 14 height 11
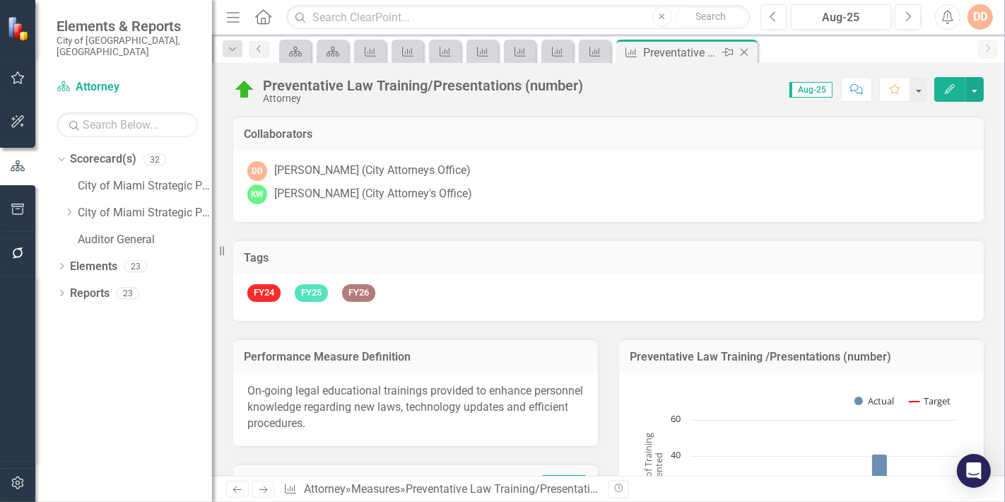
click at [744, 52] on icon at bounding box center [745, 53] width 8 height 8
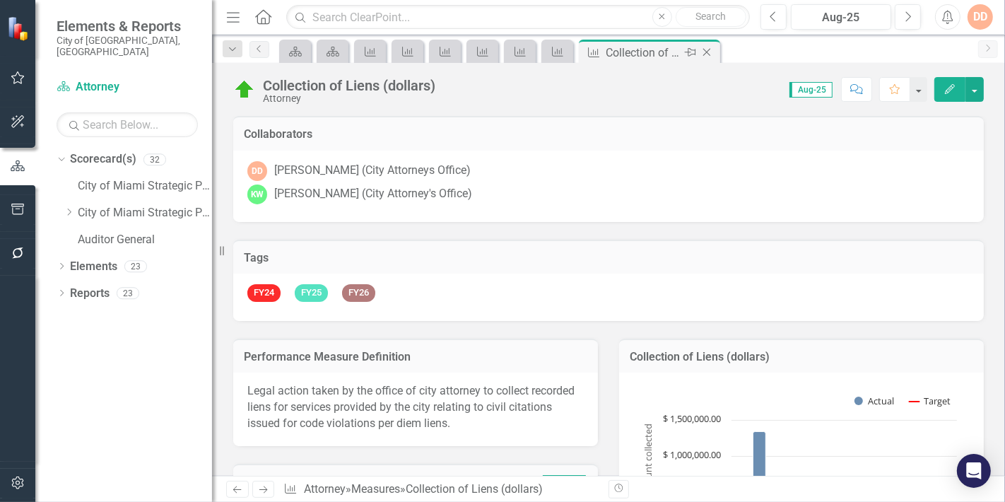
click at [706, 57] on icon "Close" at bounding box center [707, 52] width 14 height 11
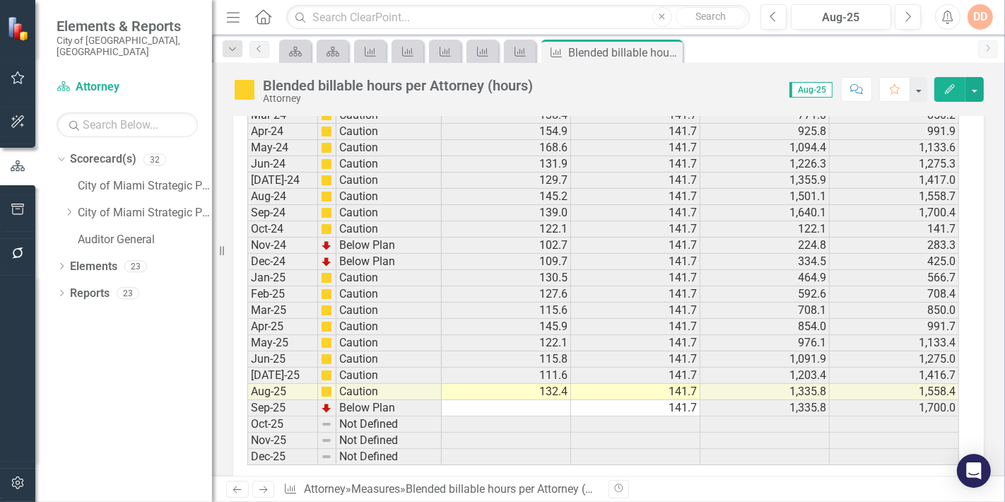
scroll to position [2028, 0]
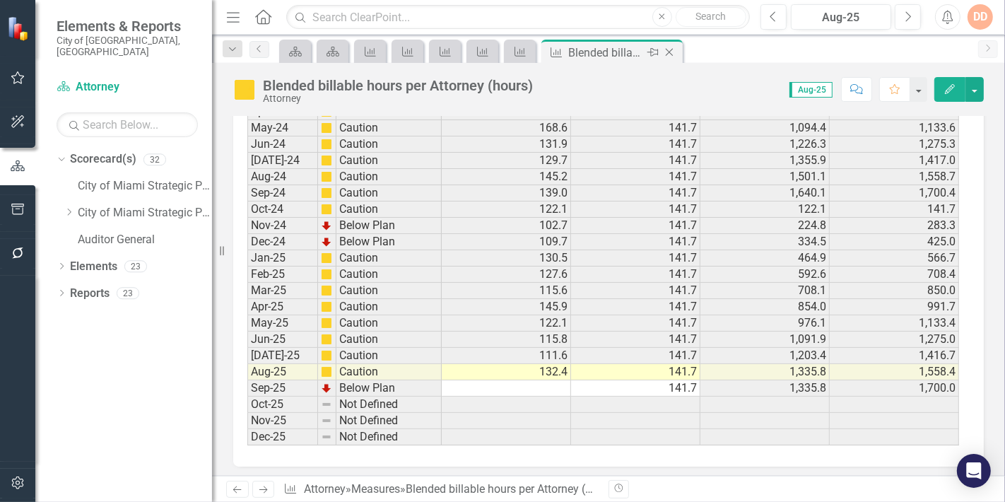
click at [671, 55] on icon "Close" at bounding box center [669, 52] width 14 height 11
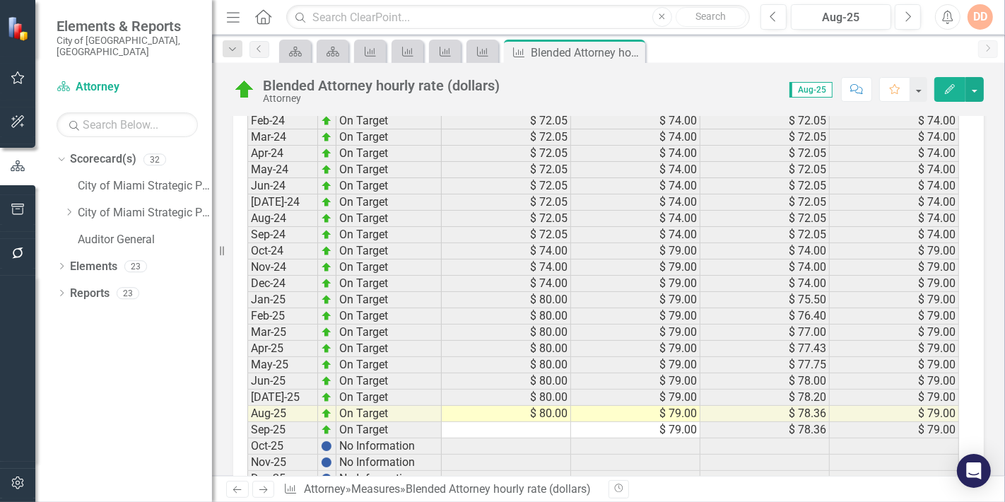
scroll to position [1980, 0]
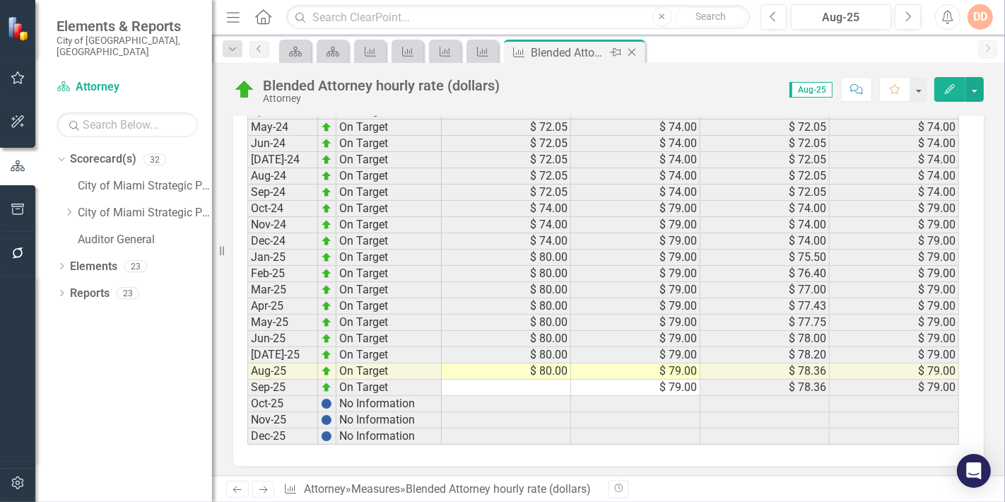
click at [634, 53] on icon "Close" at bounding box center [632, 52] width 14 height 11
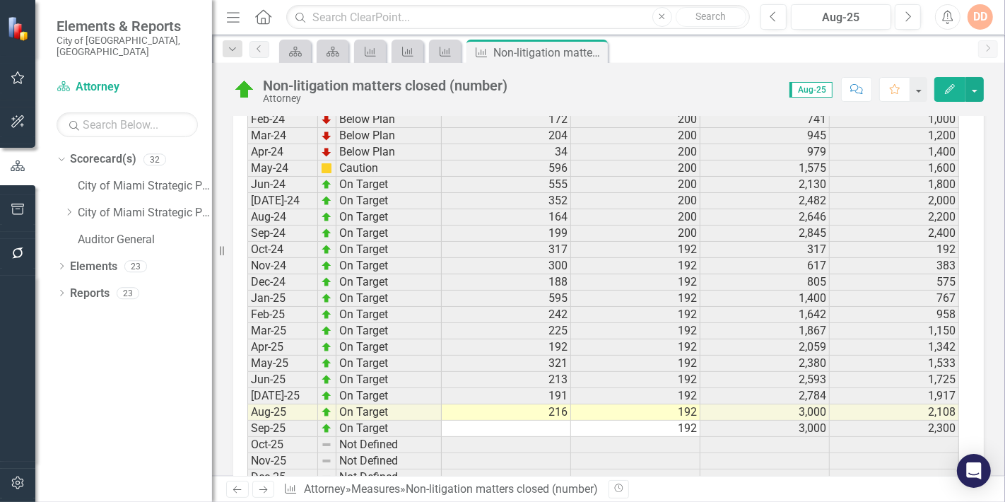
scroll to position [2175, 0]
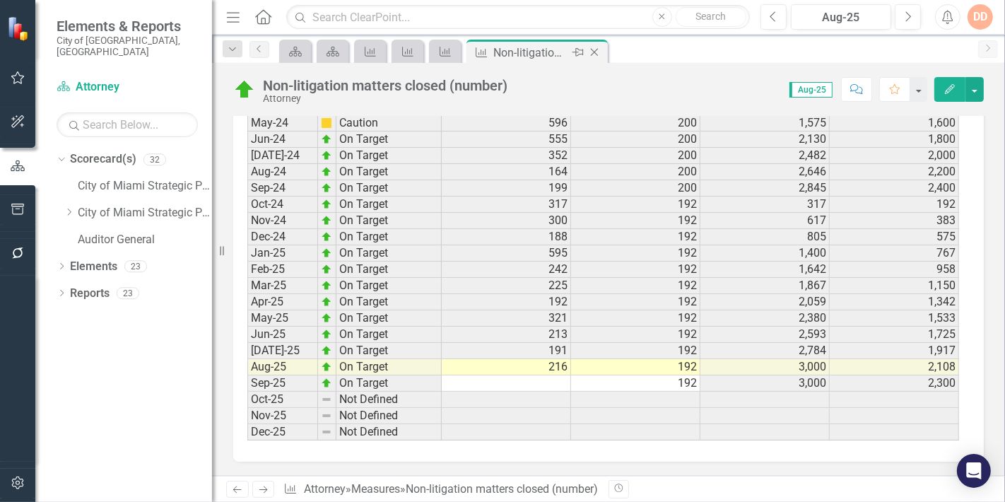
click at [597, 54] on icon "Close" at bounding box center [594, 52] width 14 height 11
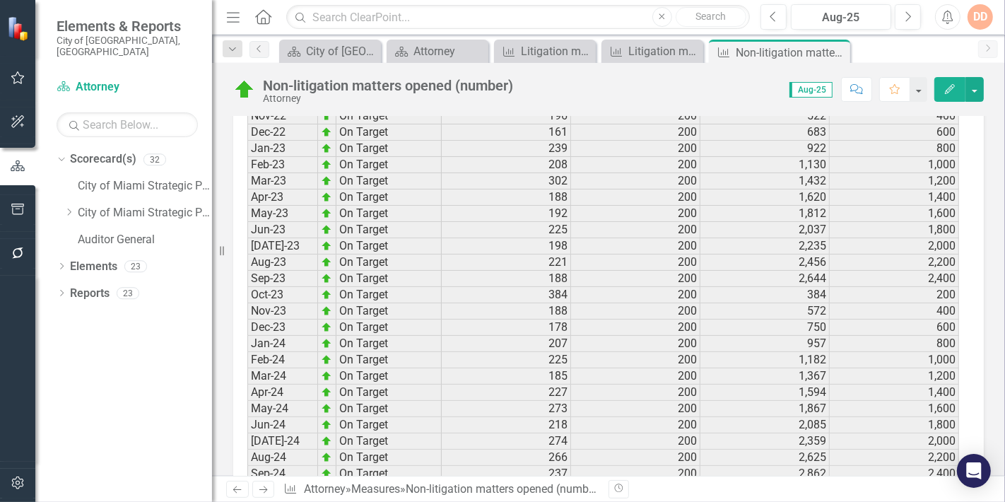
scroll to position [2299, 0]
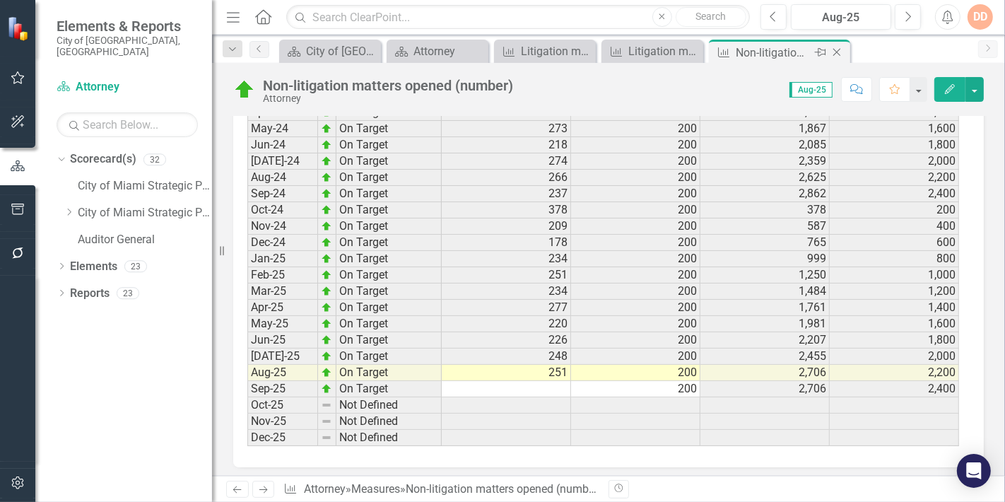
click at [837, 54] on icon "Close" at bounding box center [837, 52] width 14 height 11
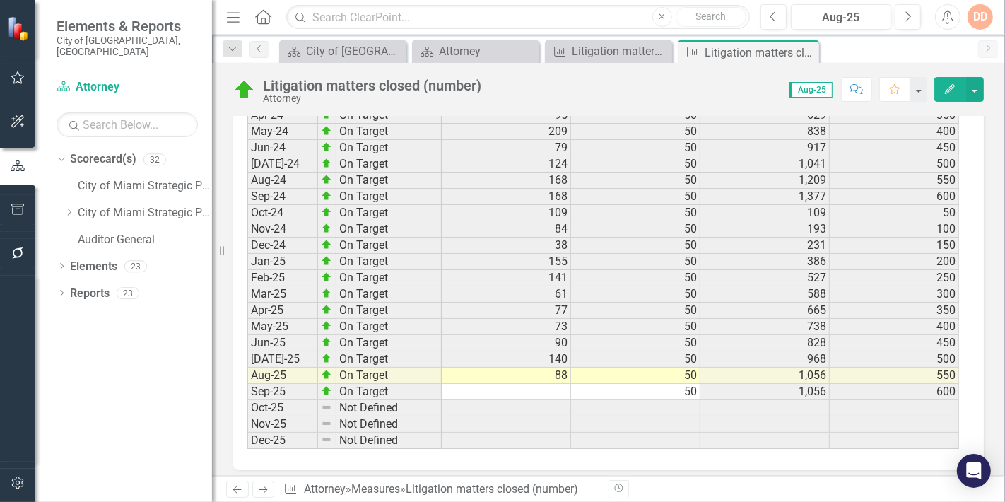
scroll to position [2350, 0]
click at [808, 55] on icon at bounding box center [806, 53] width 8 height 8
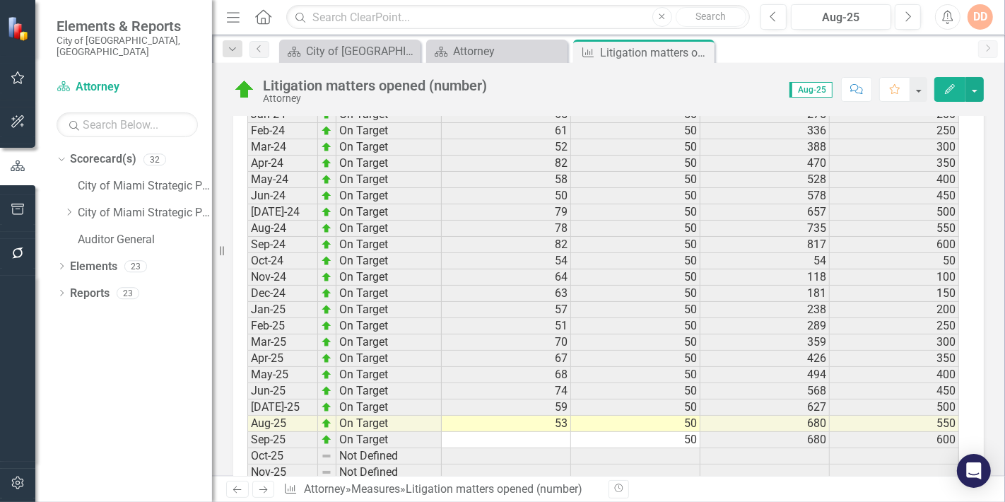
scroll to position [2300, 0]
